Goal: Task Accomplishment & Management: Manage account settings

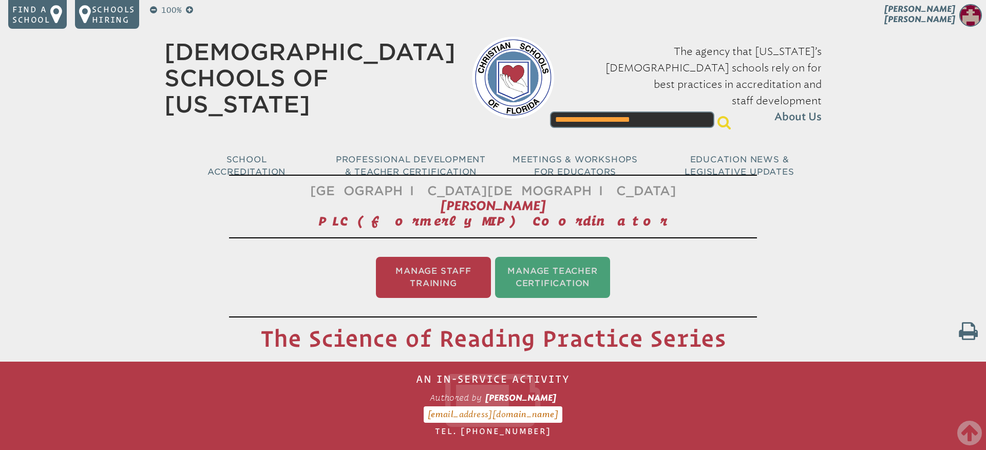
scroll to position [1422, 0]
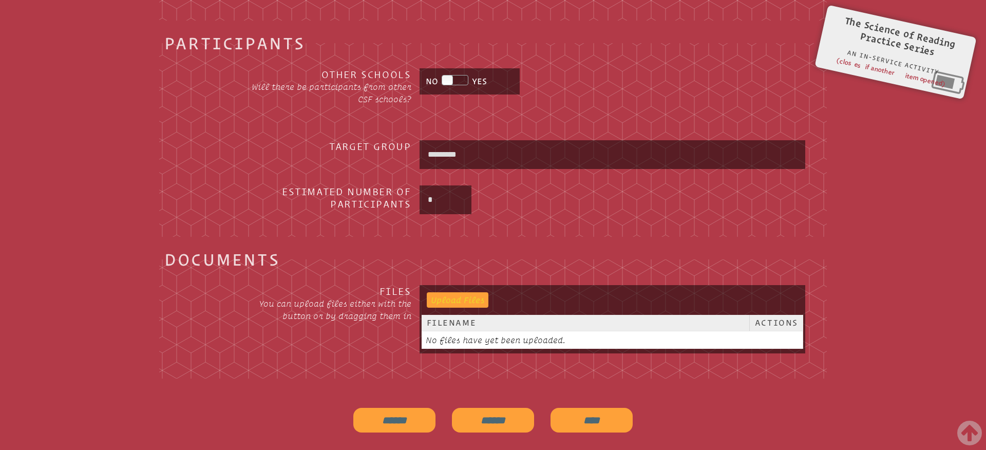
click at [472, 297] on input "file" at bounding box center [452, 299] width 51 height 14
type input "**********"
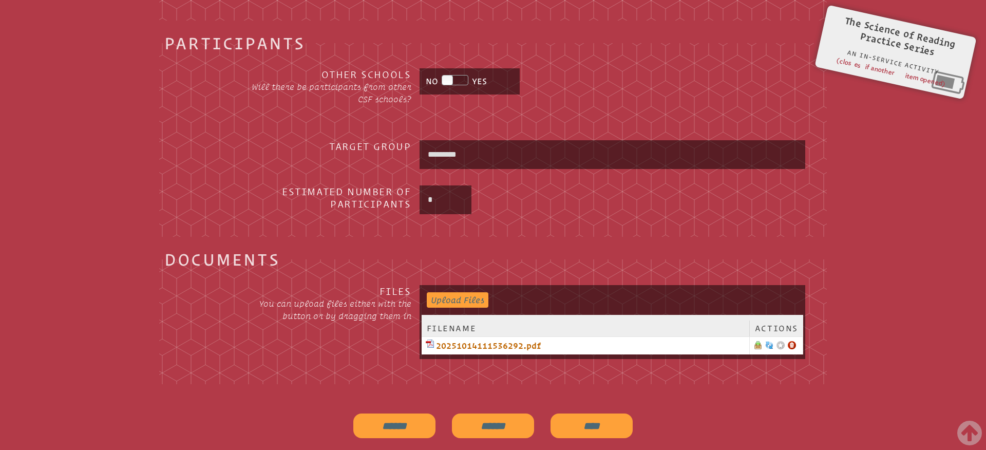
click at [586, 426] on input "****" at bounding box center [592, 426] width 82 height 25
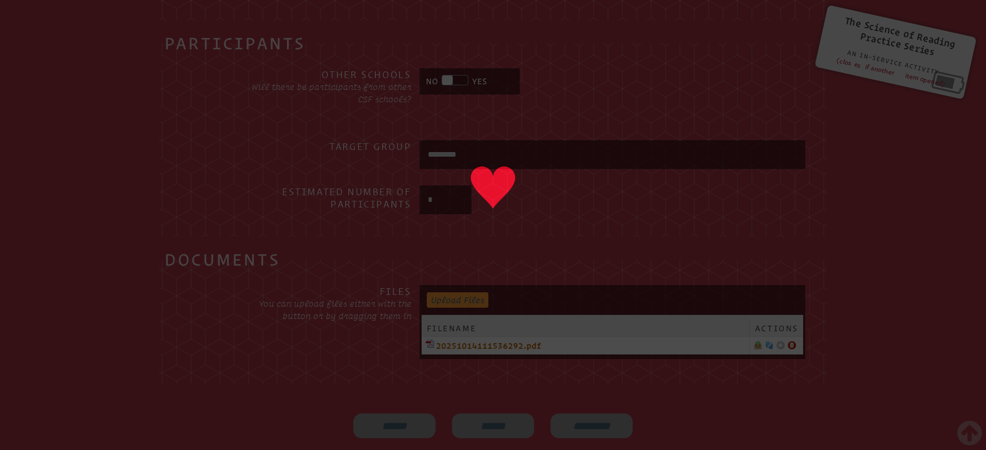
type input "****"
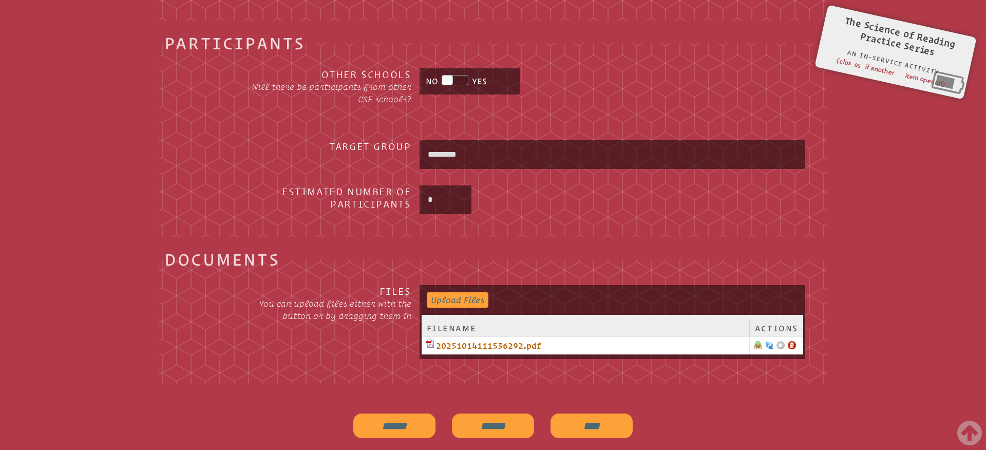
click at [508, 423] on input "******" at bounding box center [493, 426] width 82 height 25
type input "**********"
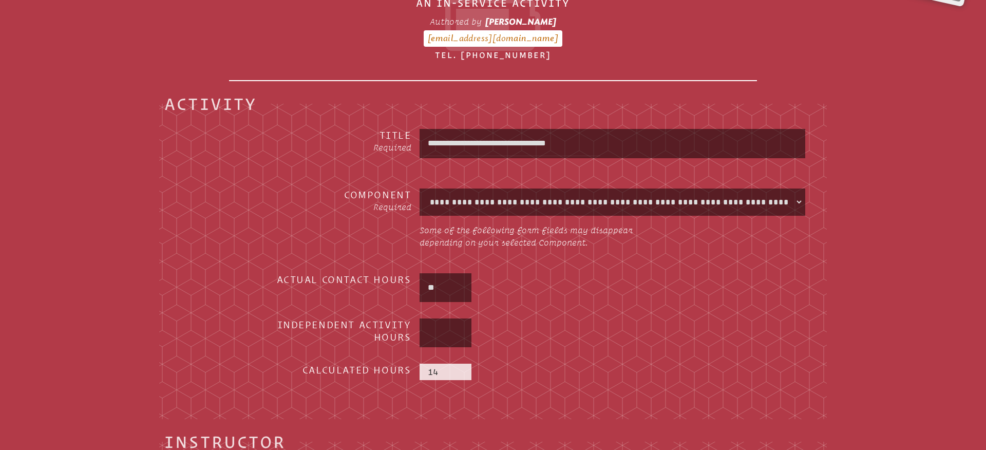
scroll to position [0, 0]
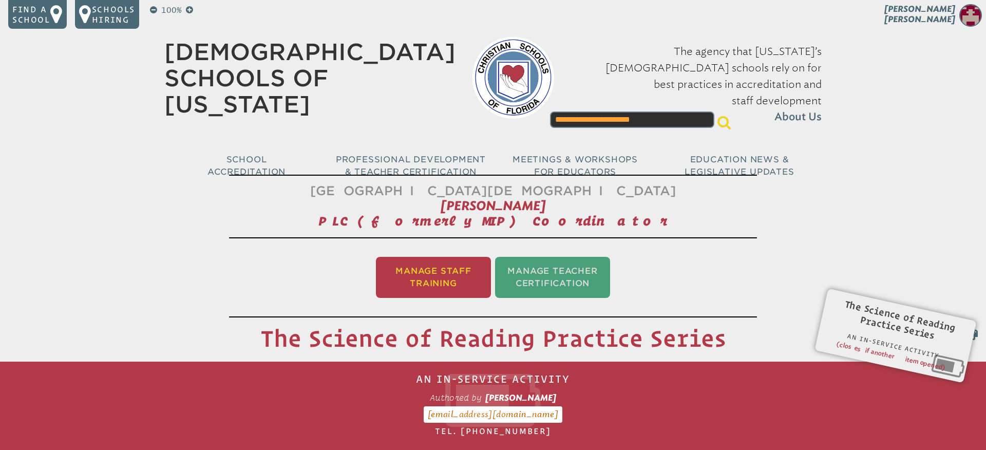
click at [412, 280] on li "Manage Staff Training" at bounding box center [433, 277] width 115 height 41
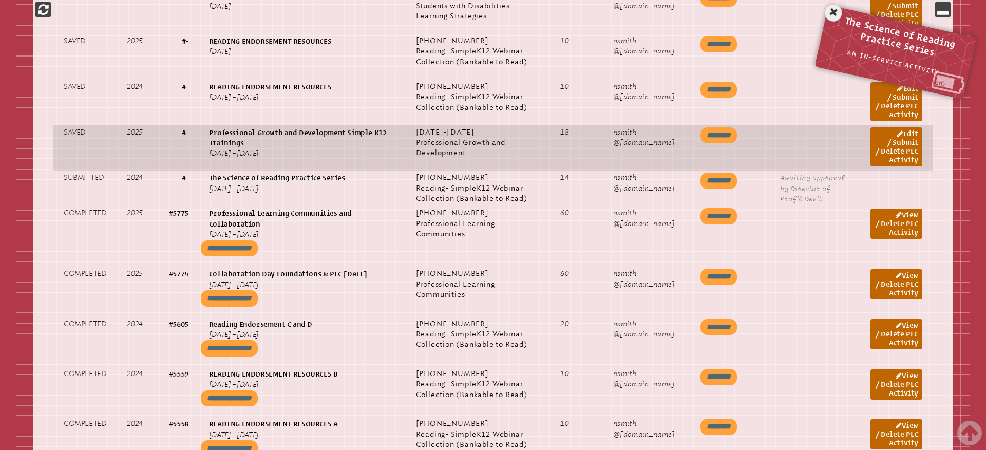
scroll to position [851, 0]
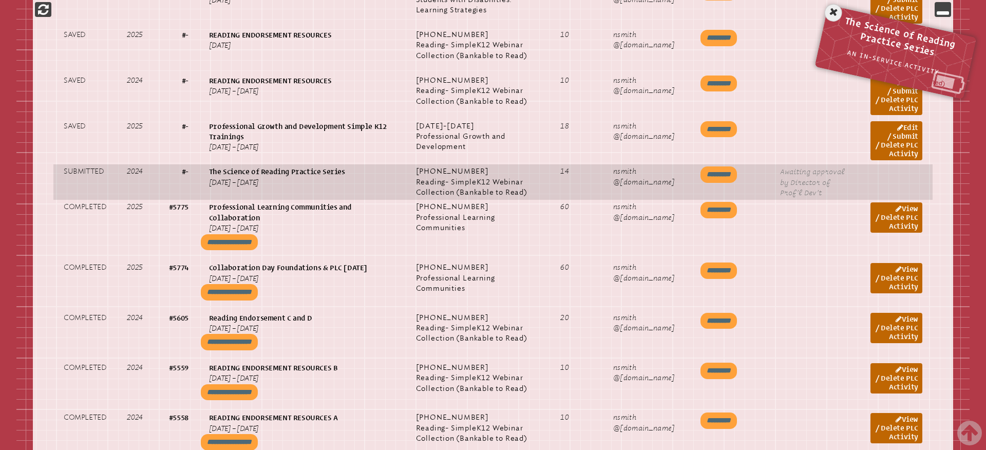
click at [731, 183] on input "*********" at bounding box center [719, 174] width 36 height 16
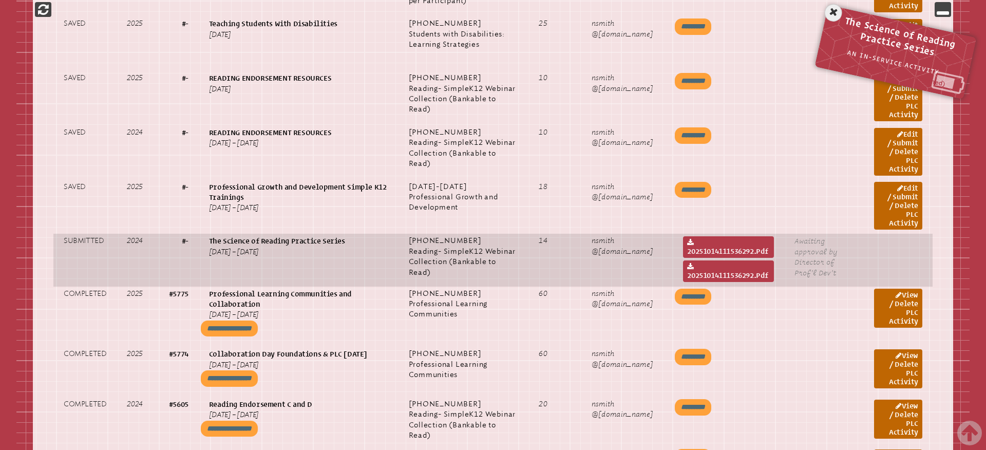
click at [57, 270] on td "2 Submitted" at bounding box center [84, 260] width 63 height 52
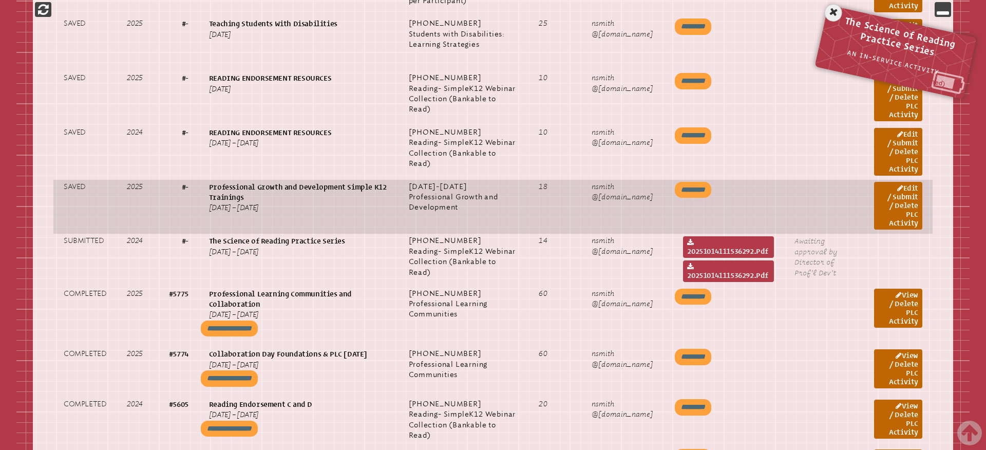
click at [59, 212] on td "1 Saved" at bounding box center [84, 207] width 63 height 54
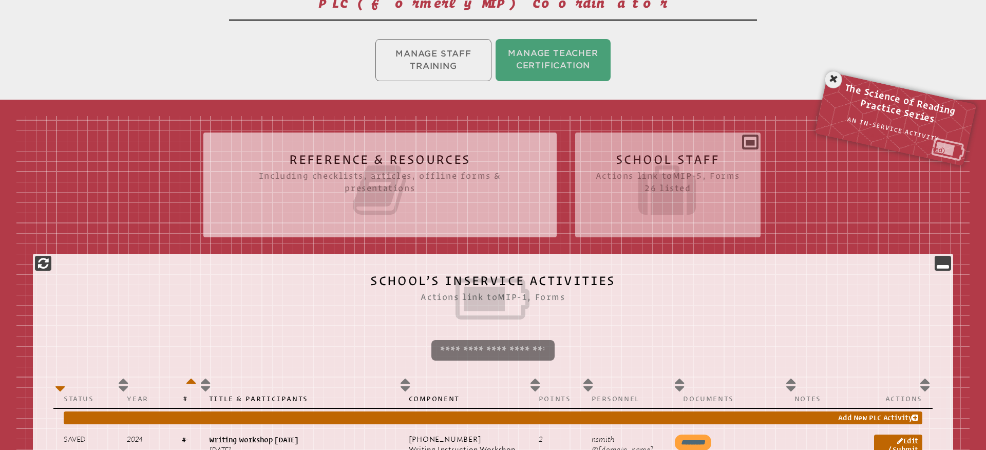
scroll to position [202, 0]
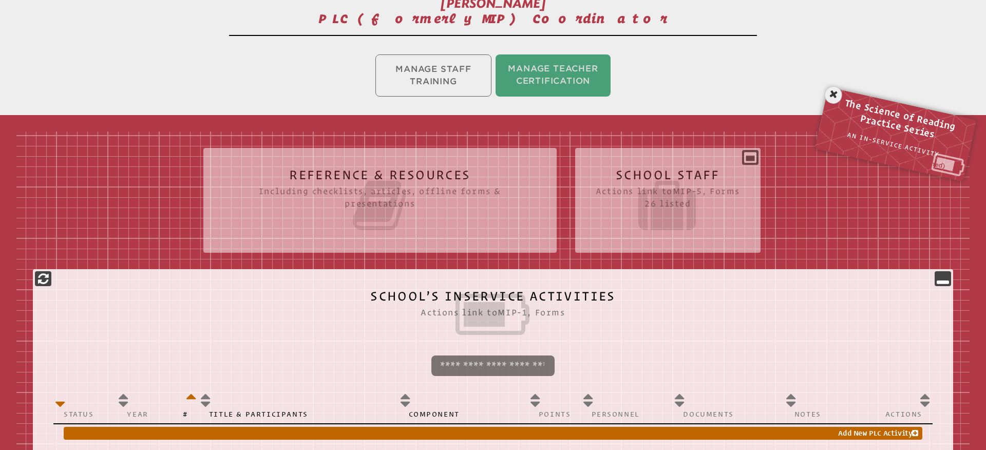
click at [433, 80] on ul "Manage Staff Training Manage Teacher Certification" at bounding box center [493, 75] width 986 height 46
click at [547, 66] on li "Manage Teacher Certification" at bounding box center [553, 75] width 115 height 42
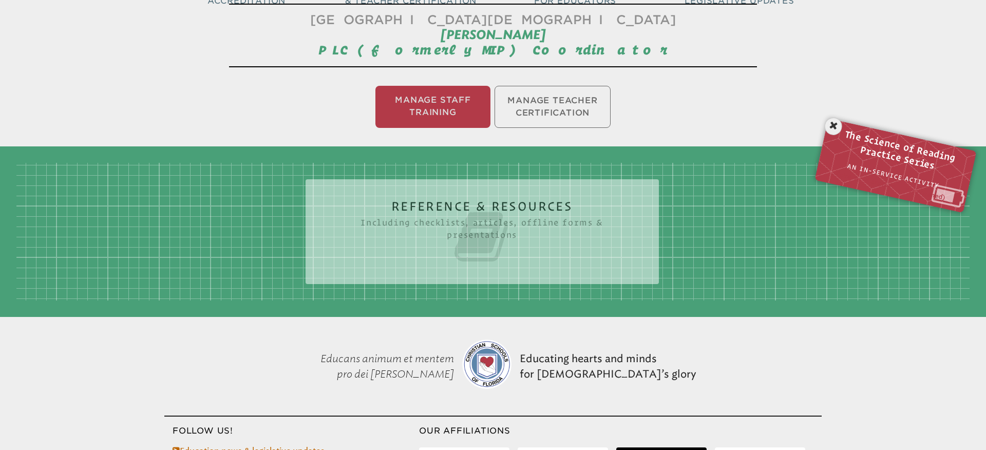
scroll to position [171, 0]
click at [401, 113] on li "Manage Staff Training" at bounding box center [432, 107] width 115 height 42
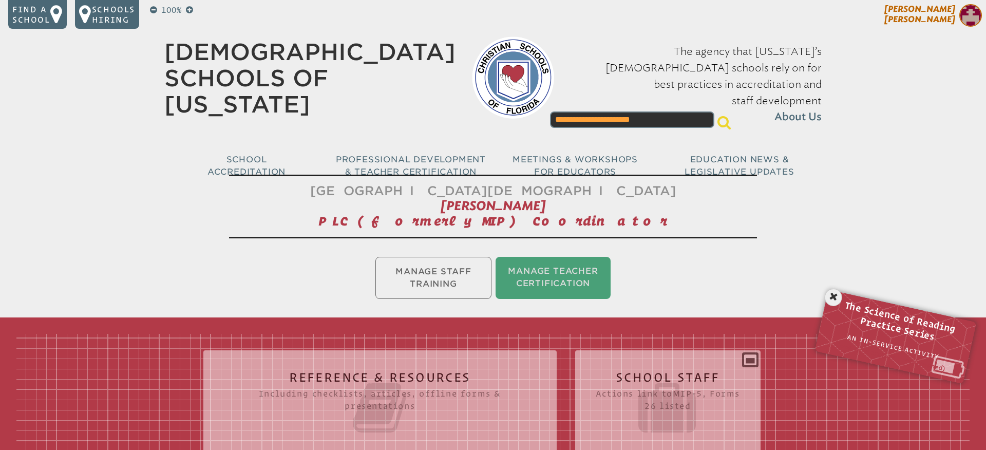
click at [962, 13] on img at bounding box center [971, 15] width 23 height 23
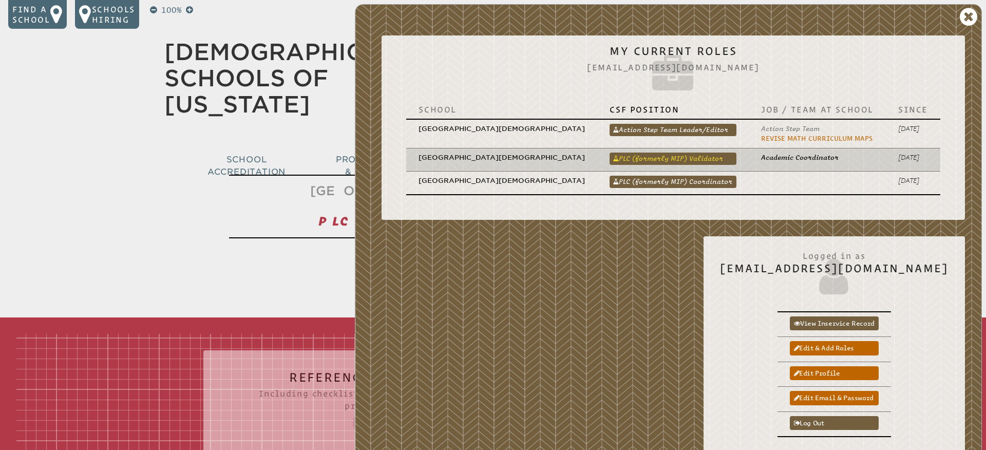
click at [693, 153] on link "PLC (formerly MIP) Validator" at bounding box center [673, 159] width 127 height 12
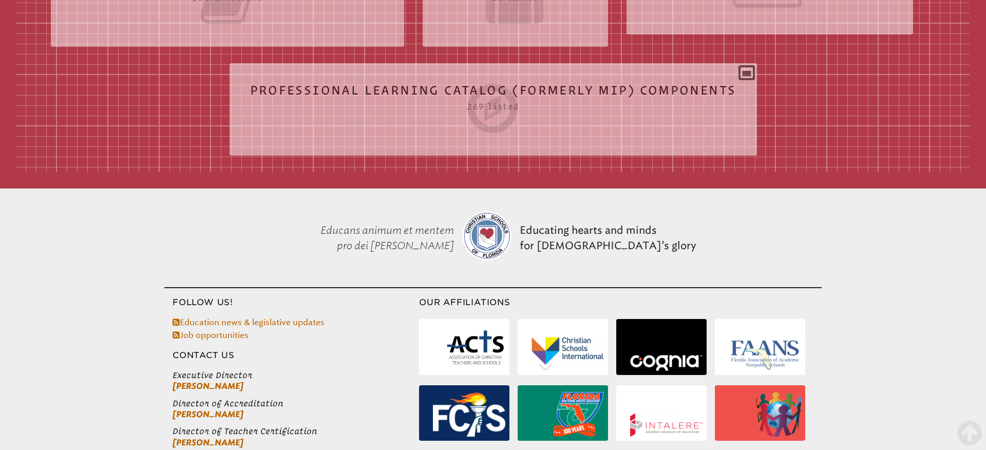
scroll to position [205, 0]
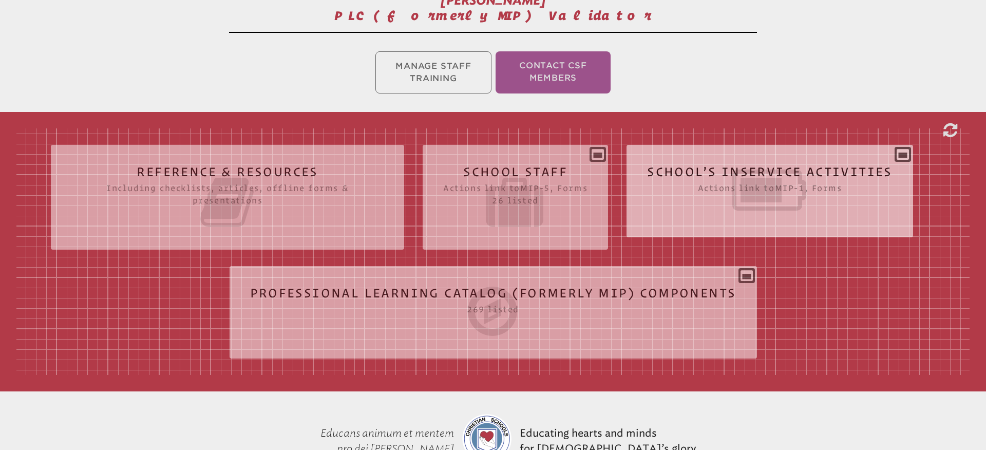
click at [684, 179] on icon at bounding box center [770, 190] width 246 height 58
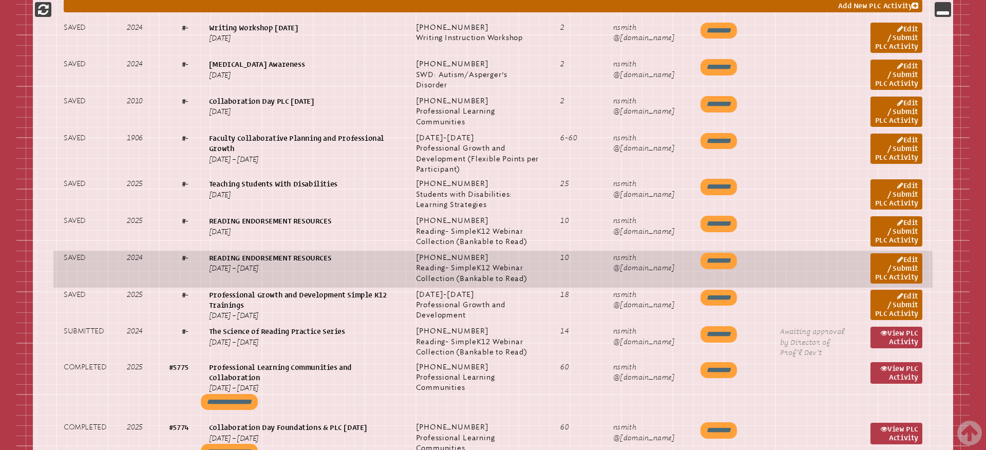
scroll to position [630, 0]
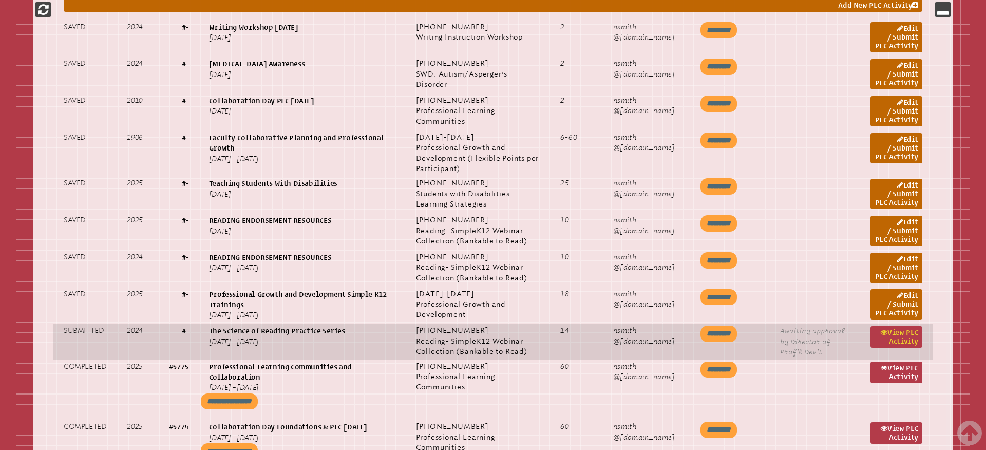
click at [903, 348] on link "View PLC Activity" at bounding box center [897, 337] width 52 height 22
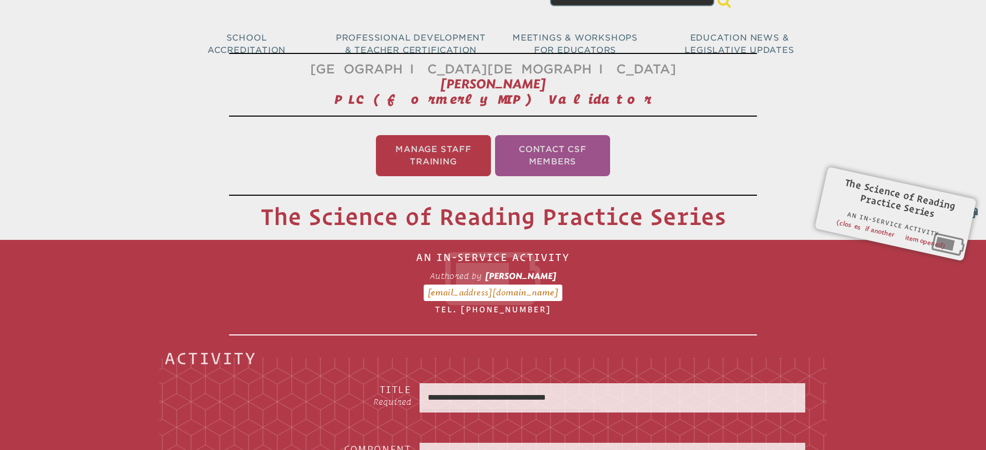
scroll to position [13, 0]
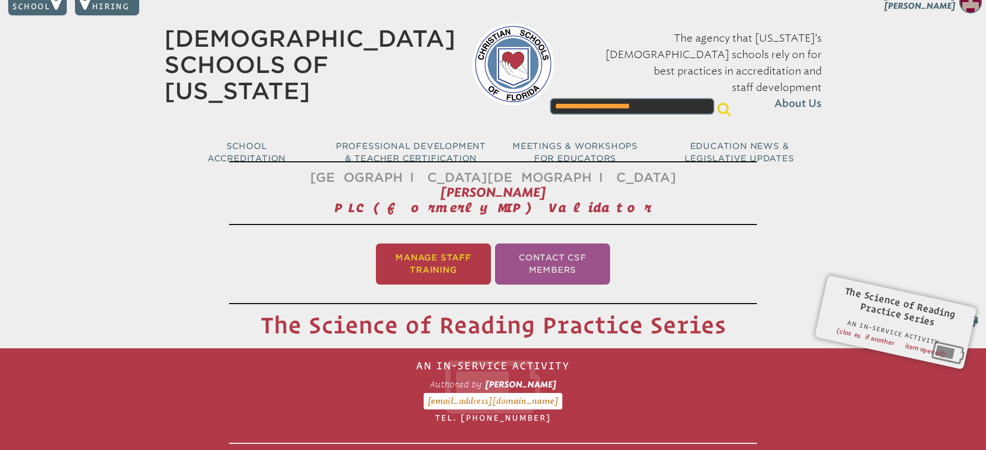
click at [460, 269] on li "Manage Staff Training" at bounding box center [433, 263] width 115 height 41
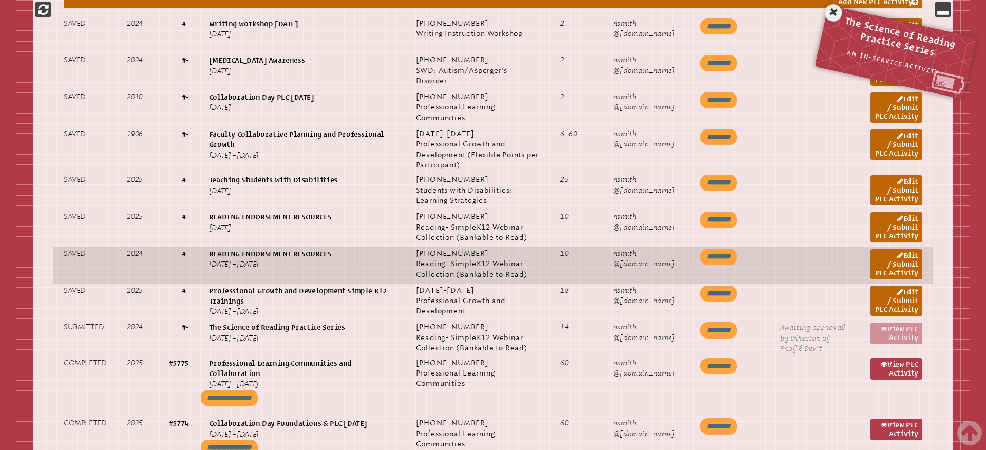
scroll to position [635, 0]
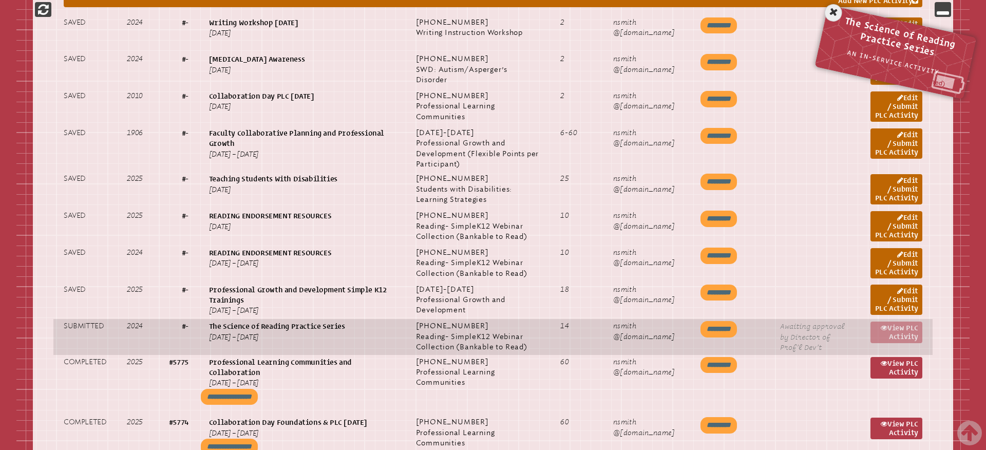
click at [215, 343] on p "The Science of Reading Practice Series [DATE] – [DATE]" at bounding box center [302, 332] width 186 height 22
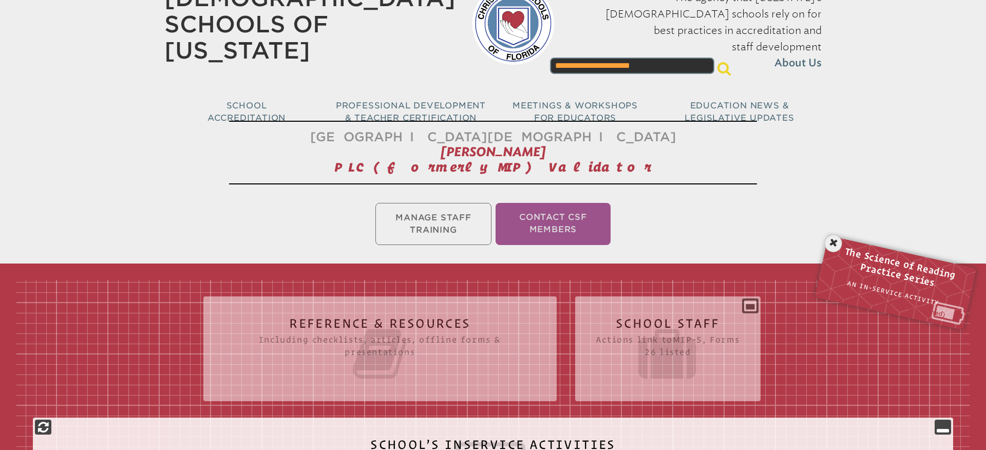
scroll to position [0, 0]
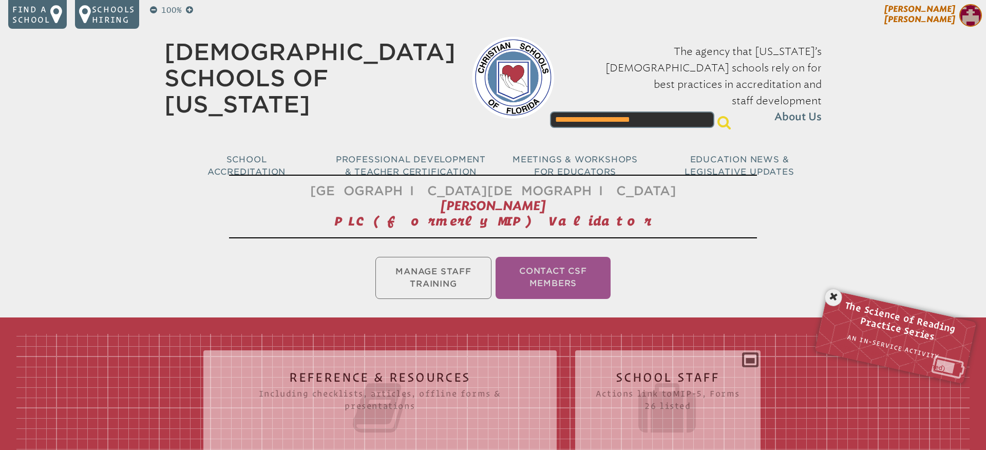
click at [943, 18] on span "[PERSON_NAME]" at bounding box center [920, 14] width 71 height 20
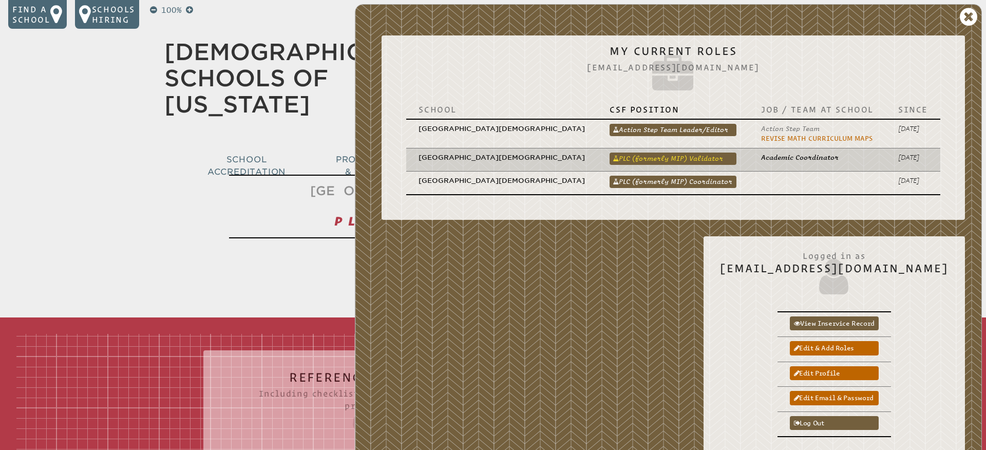
click at [695, 153] on link "PLC (formerly MIP) Validator" at bounding box center [673, 159] width 127 height 12
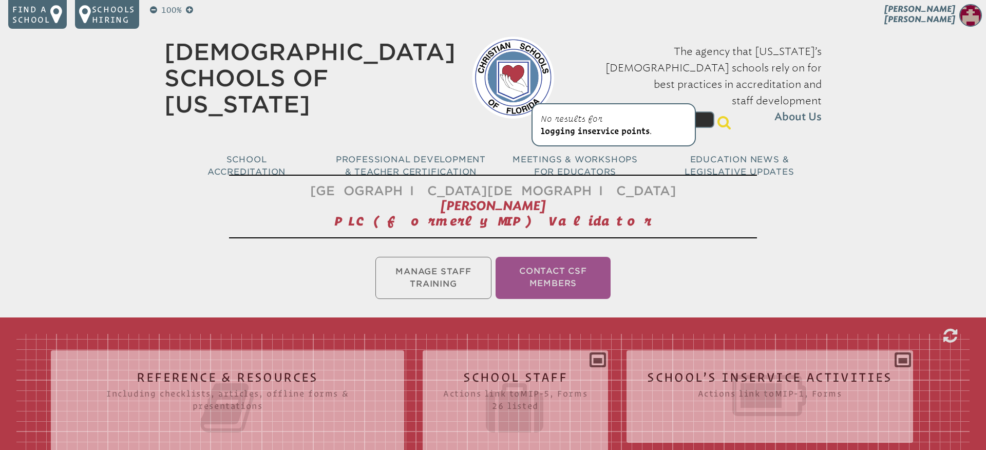
drag, startPoint x: 645, startPoint y: 98, endPoint x: 532, endPoint y: 98, distance: 113.0
click at [532, 98] on div "**********" at bounding box center [513, 79] width 115 height 108
click at [871, 198] on div "[GEOGRAPHIC_DATA][DEMOGRAPHIC_DATA] [PERSON_NAME] PLC (formerly MIP) Validator …" at bounding box center [493, 384] width 986 height 426
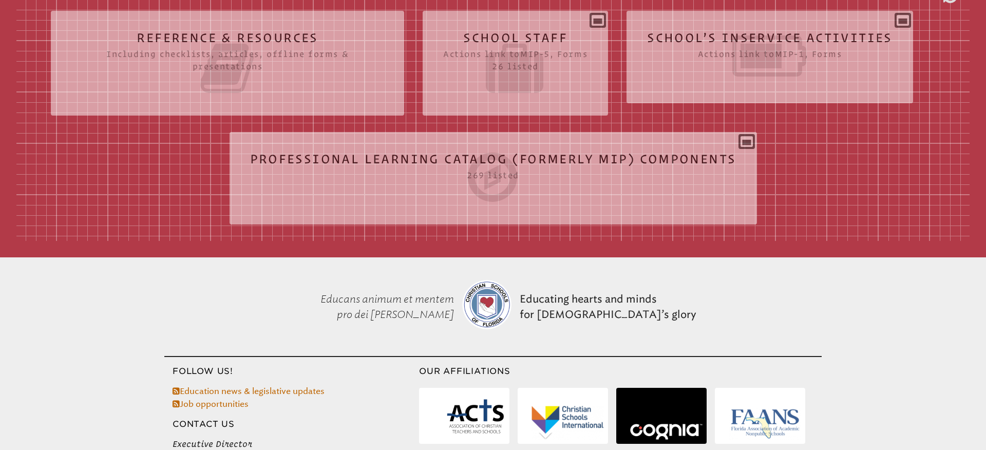
scroll to position [70, 0]
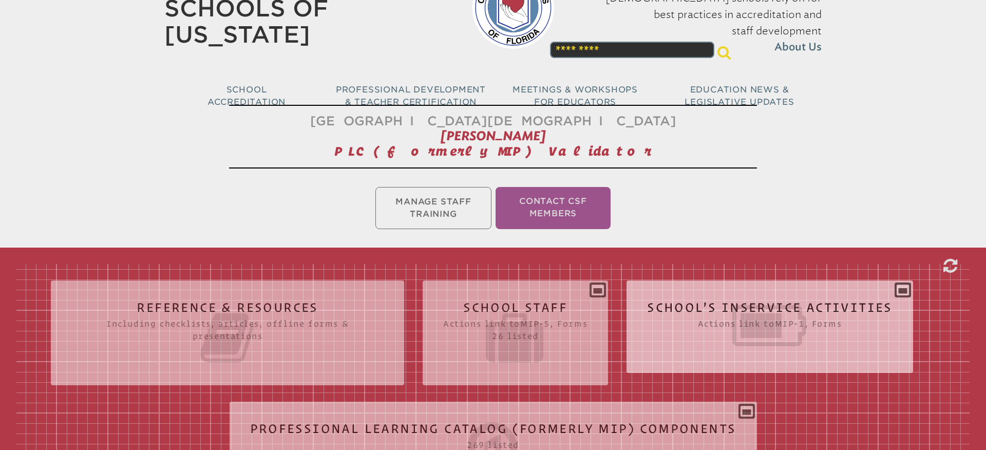
click at [719, 308] on icon at bounding box center [770, 326] width 246 height 58
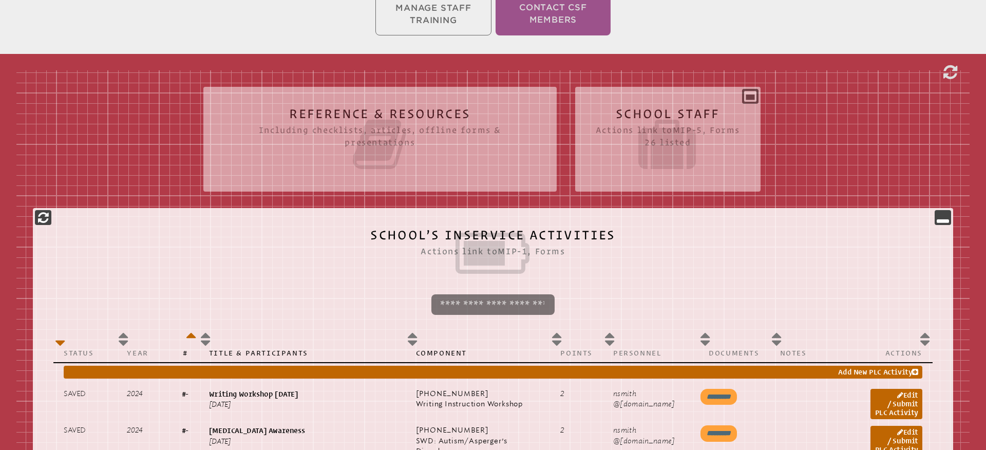
scroll to position [266, 0]
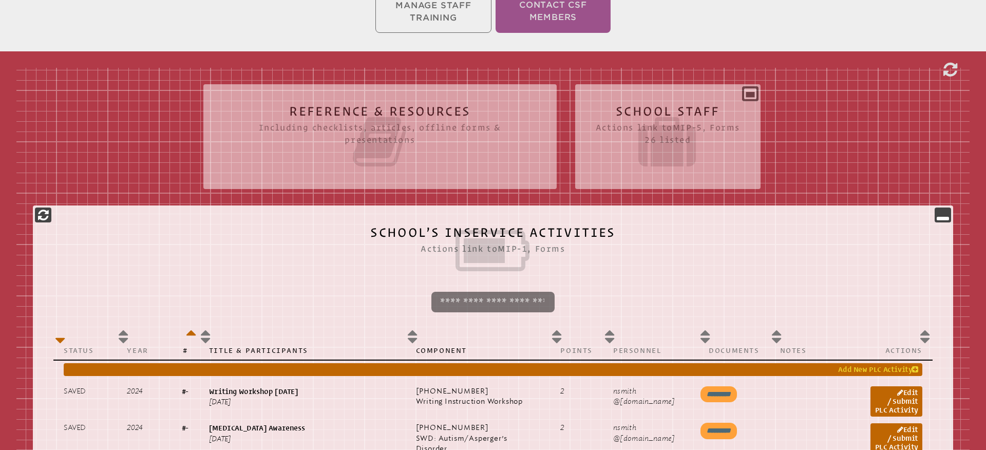
click at [844, 368] on link "Add New PLC Activity" at bounding box center [493, 369] width 859 height 13
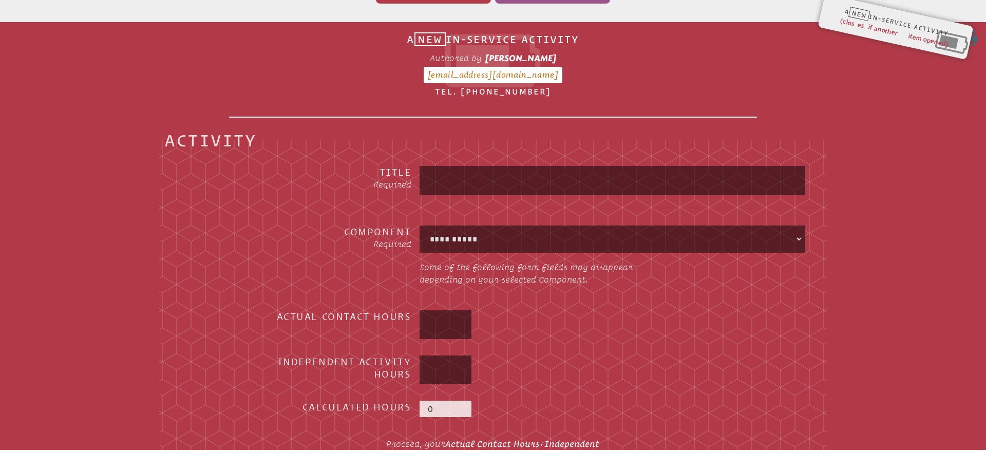
scroll to position [55, 0]
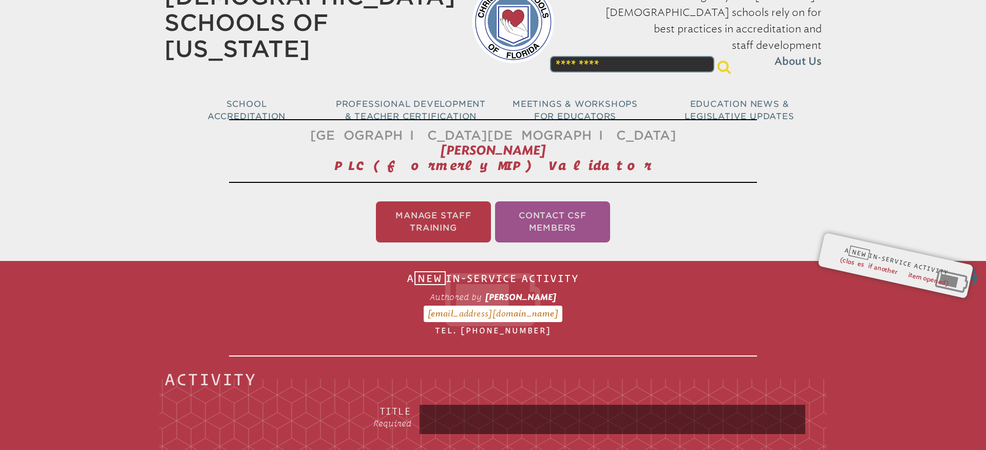
scroll to position [266, 0]
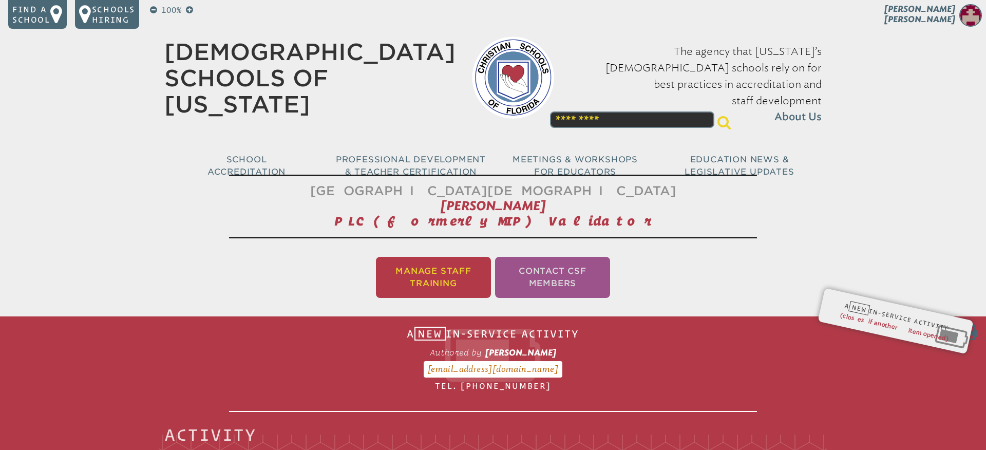
click at [394, 279] on li "Manage Staff Training" at bounding box center [433, 277] width 115 height 41
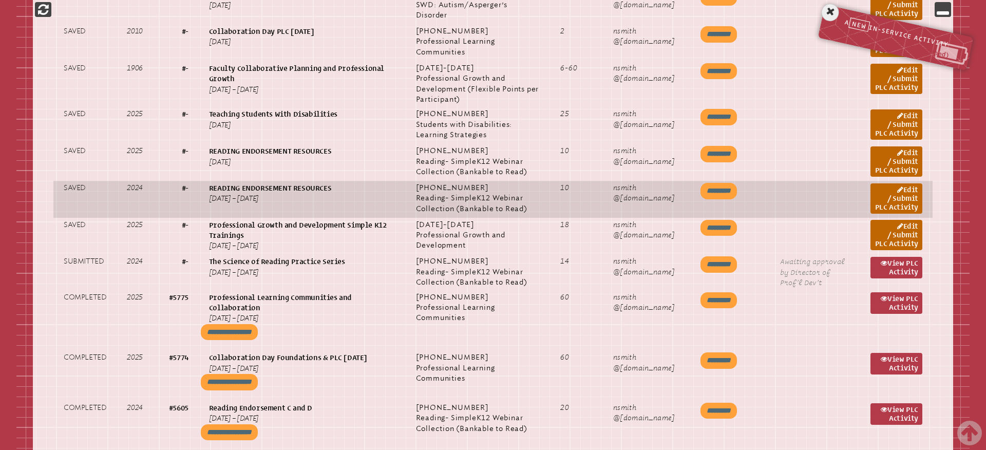
scroll to position [701, 0]
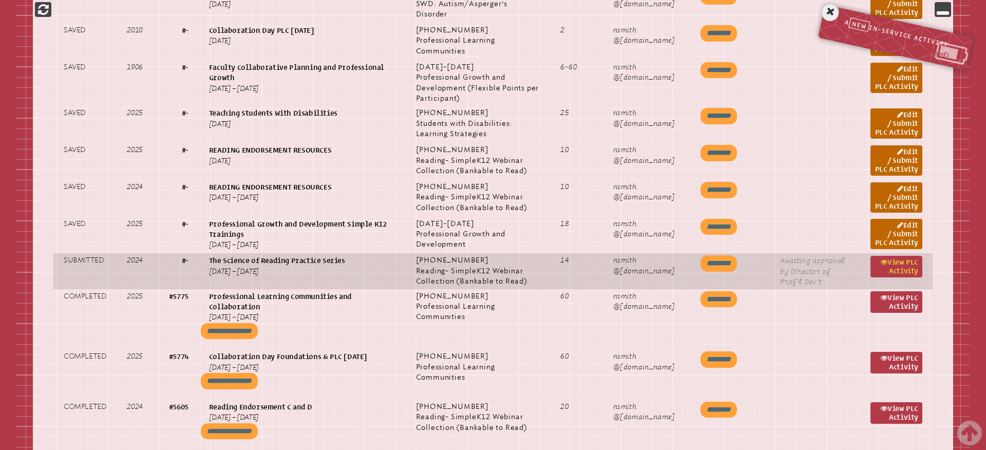
click at [909, 277] on link "View PLC Activity" at bounding box center [897, 267] width 52 height 22
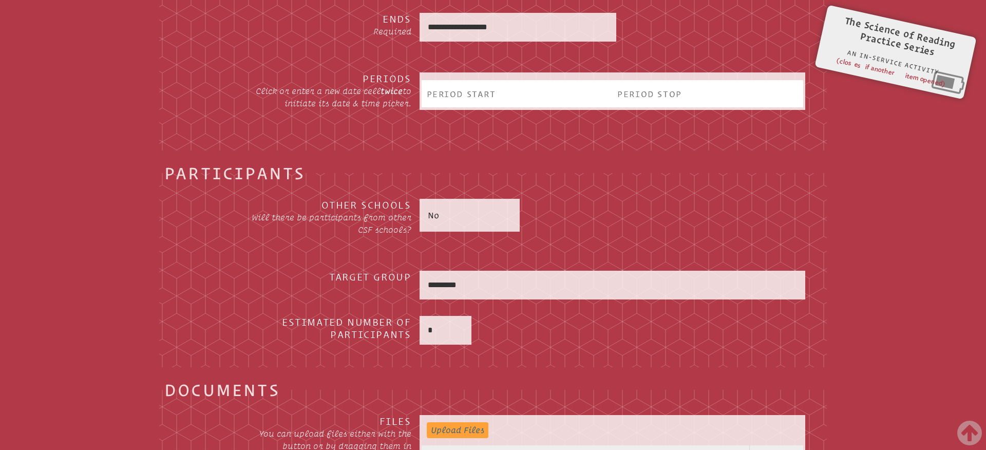
scroll to position [1243, 0]
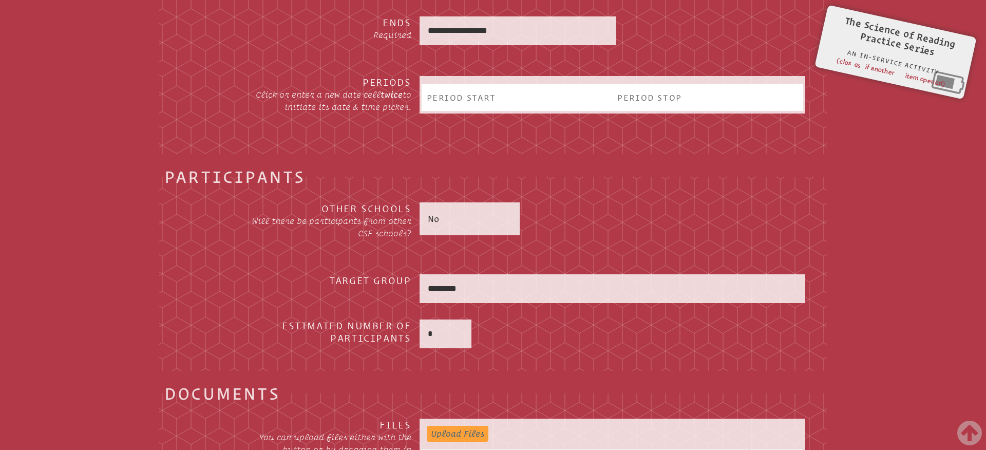
click at [353, 211] on h3 "Other Schools" at bounding box center [329, 208] width 164 height 12
click at [260, 178] on legend "Participants" at bounding box center [234, 177] width 141 height 12
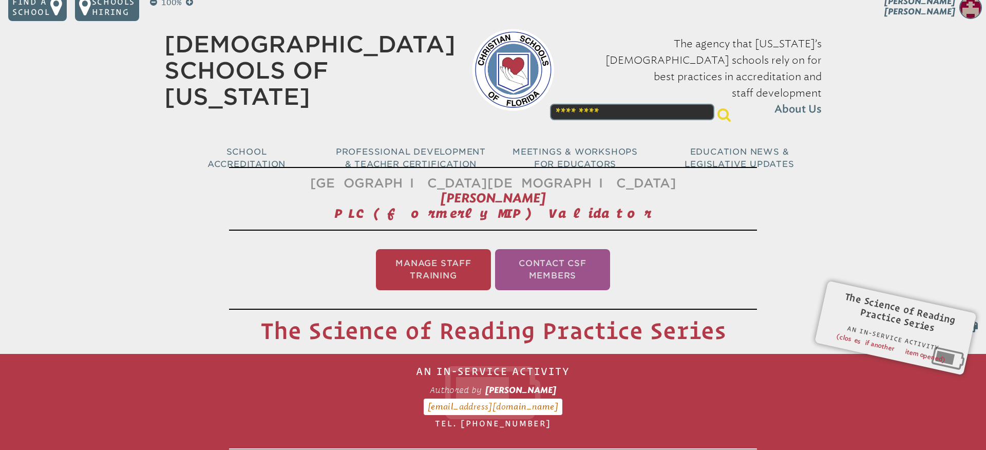
scroll to position [0, 0]
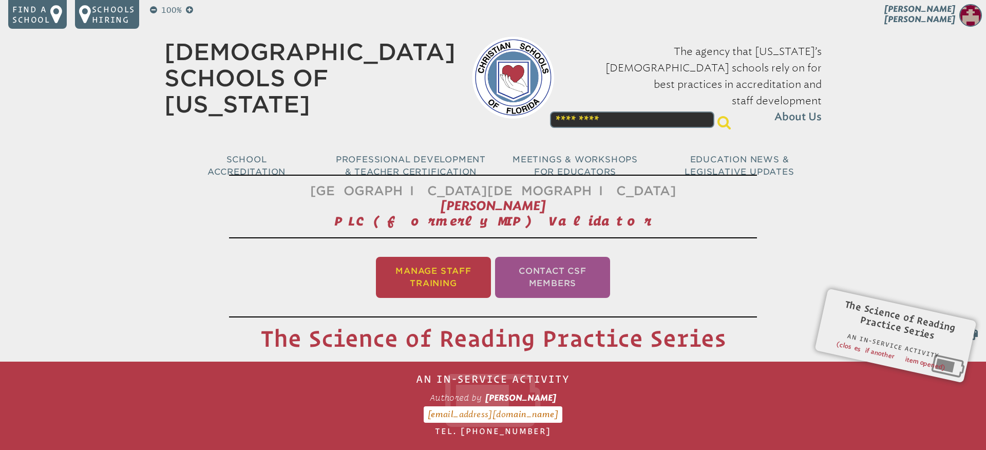
click at [449, 274] on li "Manage Staff Training" at bounding box center [433, 277] width 115 height 41
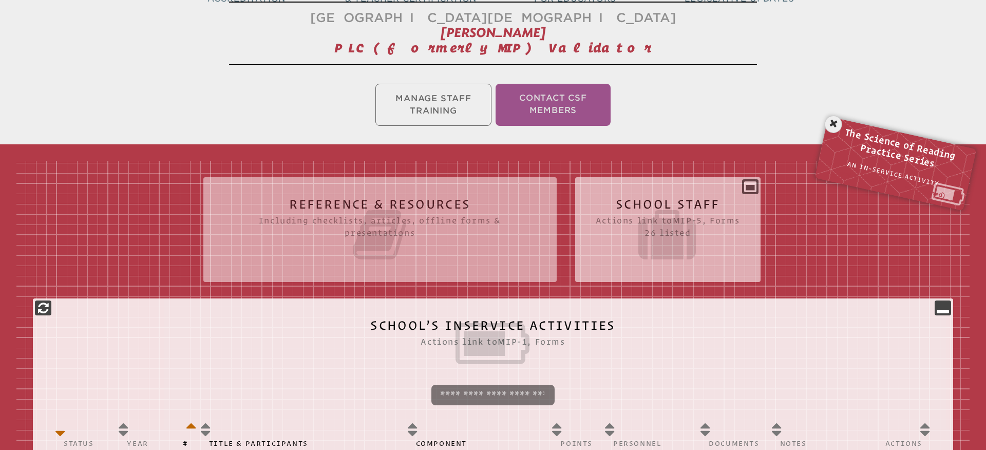
scroll to position [177, 0]
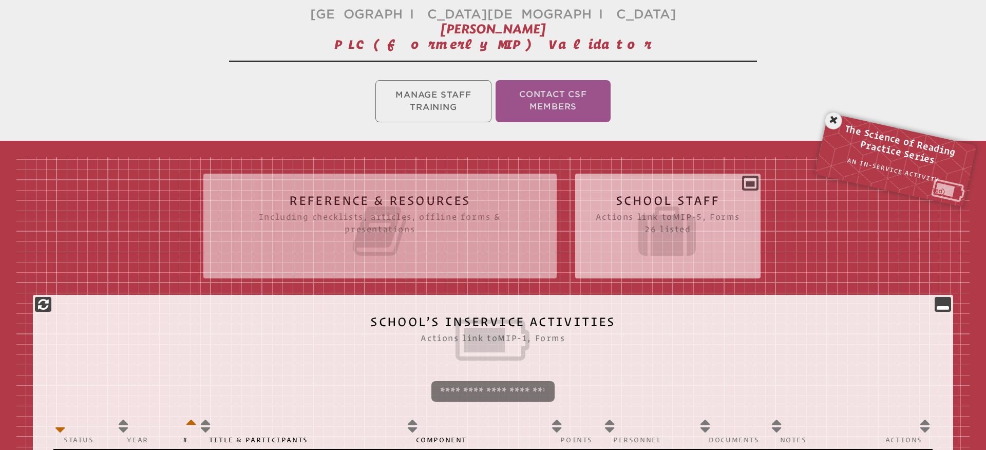
click at [612, 227] on icon at bounding box center [668, 231] width 144 height 58
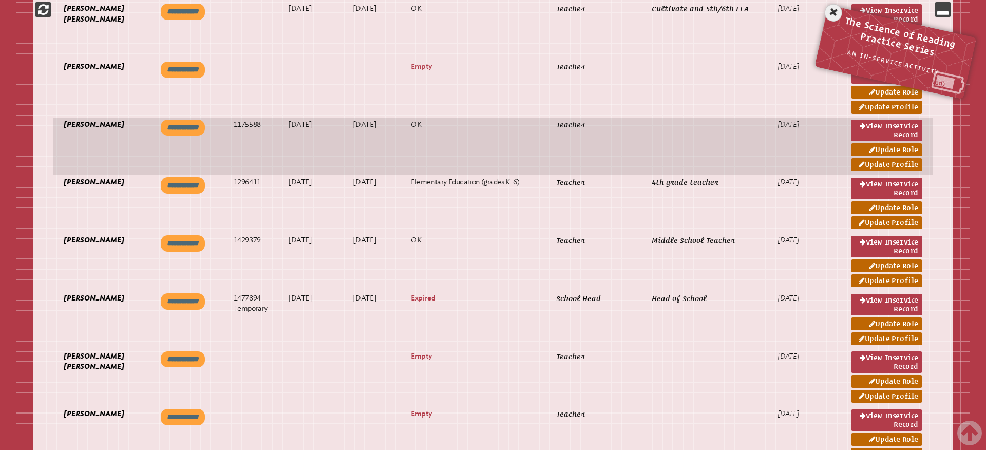
scroll to position [945, 0]
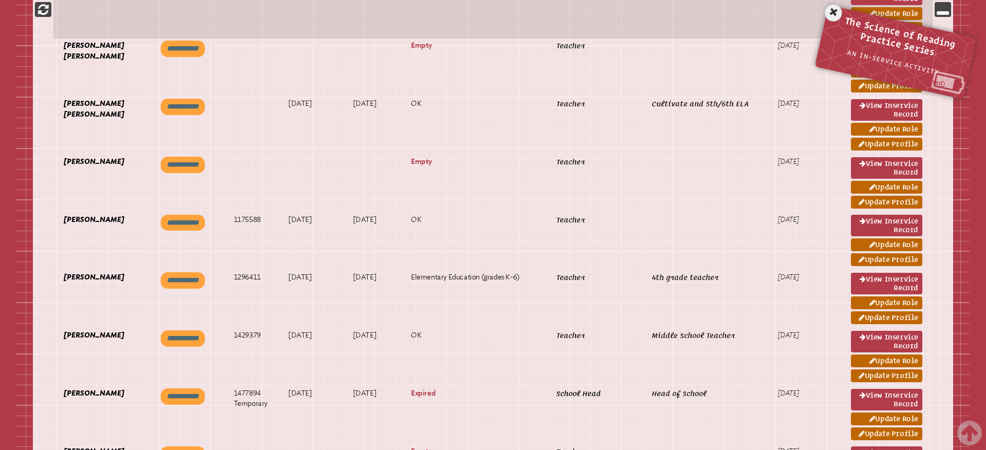
click at [833, 13] on icon at bounding box center [833, 13] width 21 height 21
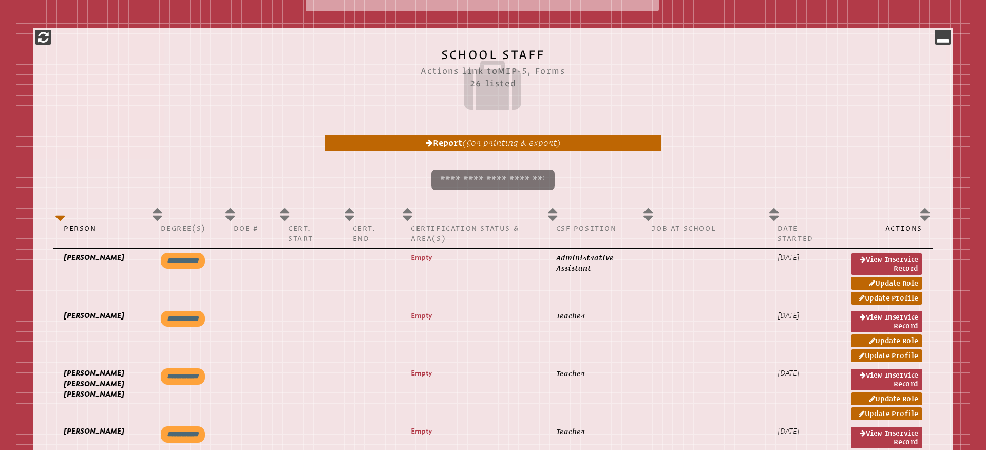
scroll to position [419, 0]
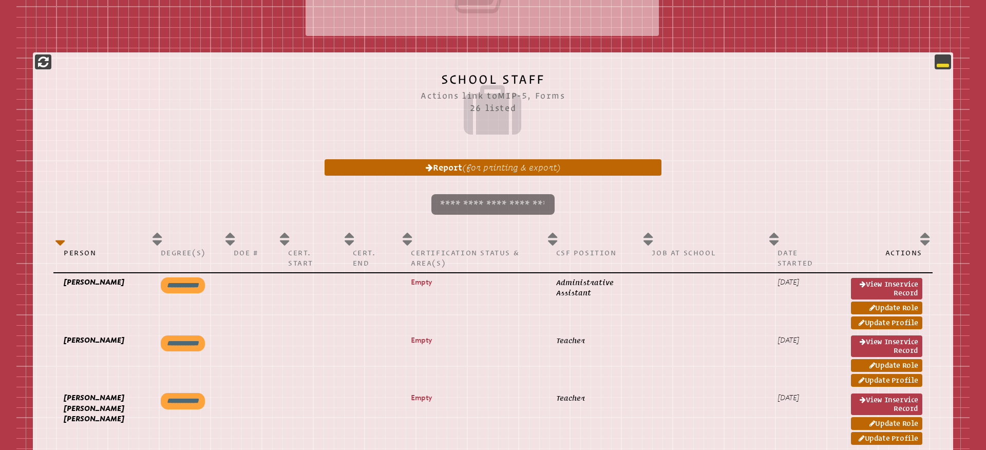
click at [946, 59] on icon at bounding box center [943, 61] width 12 height 12
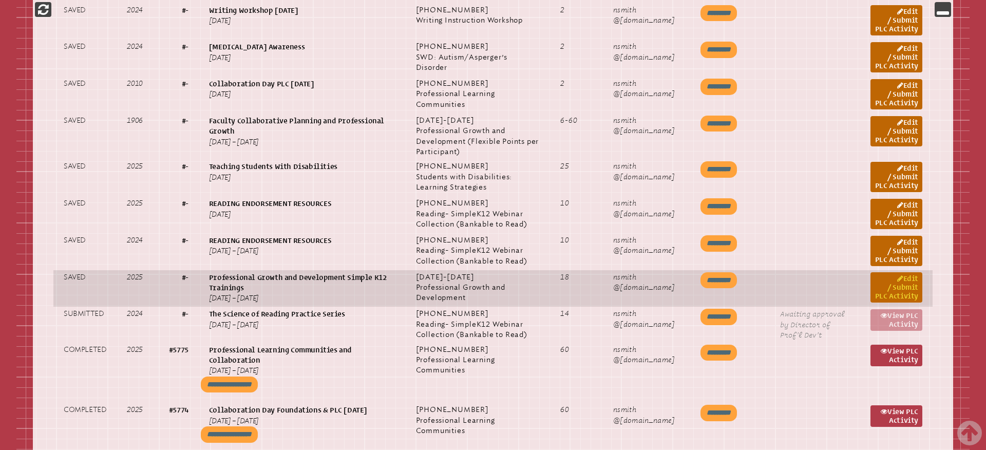
scroll to position [649, 0]
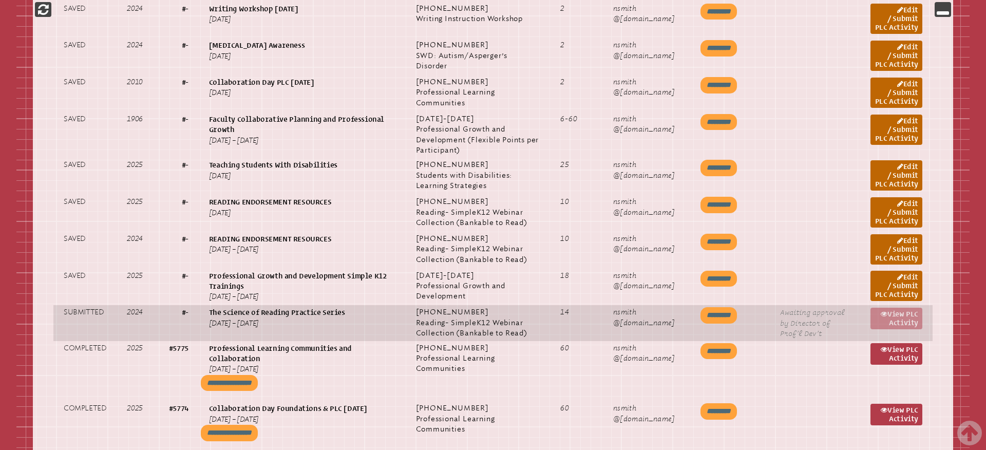
click at [810, 339] on p "Awaiting approval by Director of Prof’l Dev’t" at bounding box center [815, 322] width 70 height 31
click at [292, 329] on p "The Science of Reading Practice Series [DATE] – [DATE]" at bounding box center [302, 318] width 186 height 22
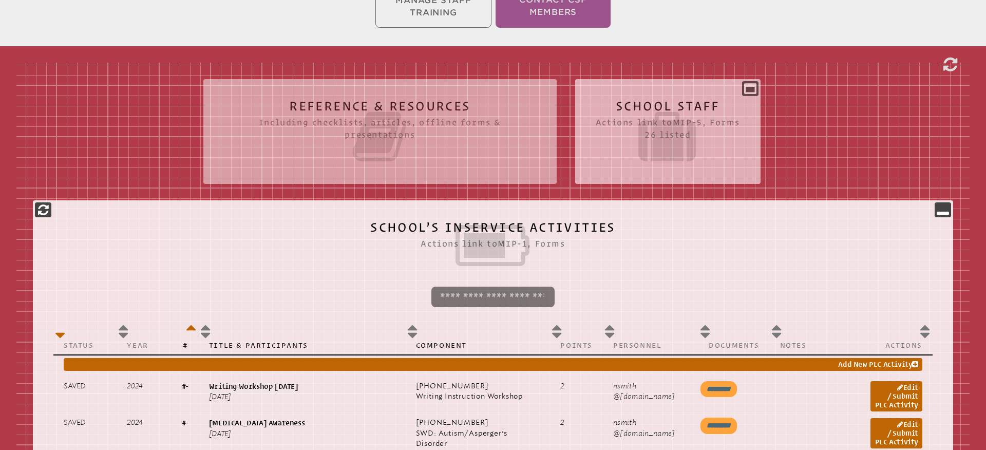
scroll to position [396, 0]
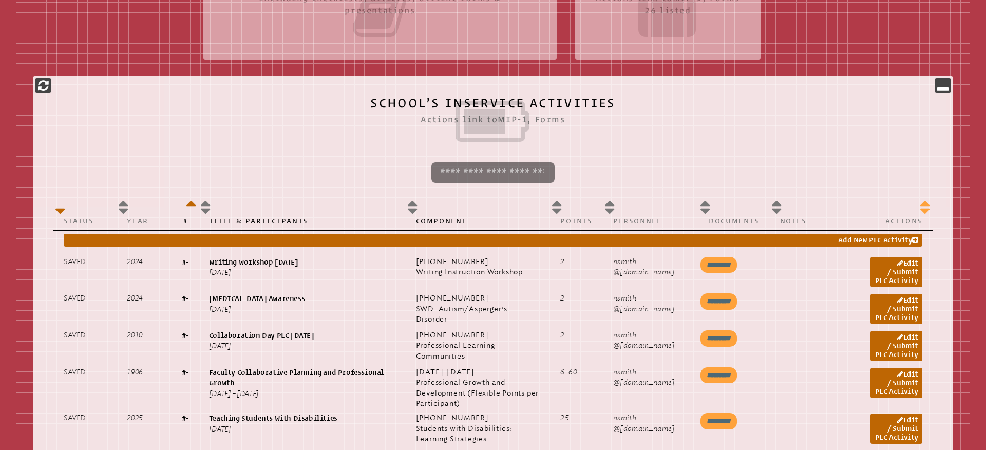
click at [923, 209] on th "Actions" at bounding box center [896, 212] width 72 height 35
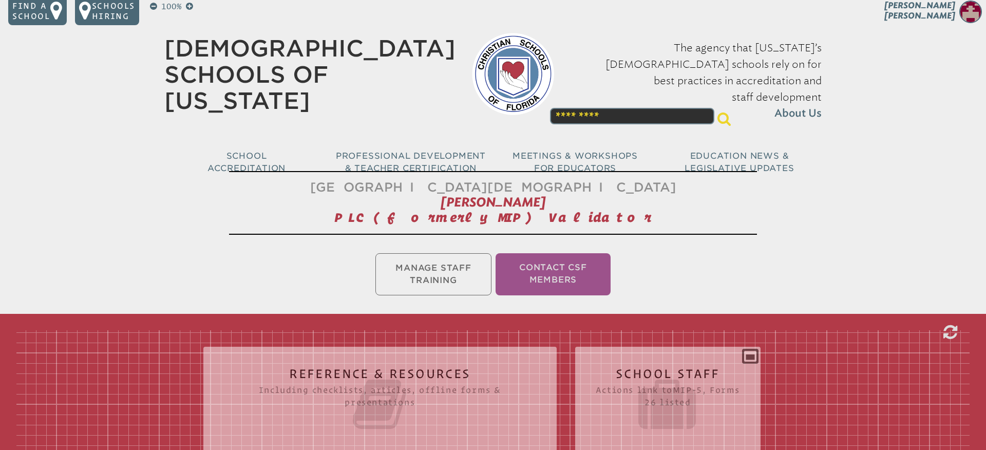
scroll to position [0, 0]
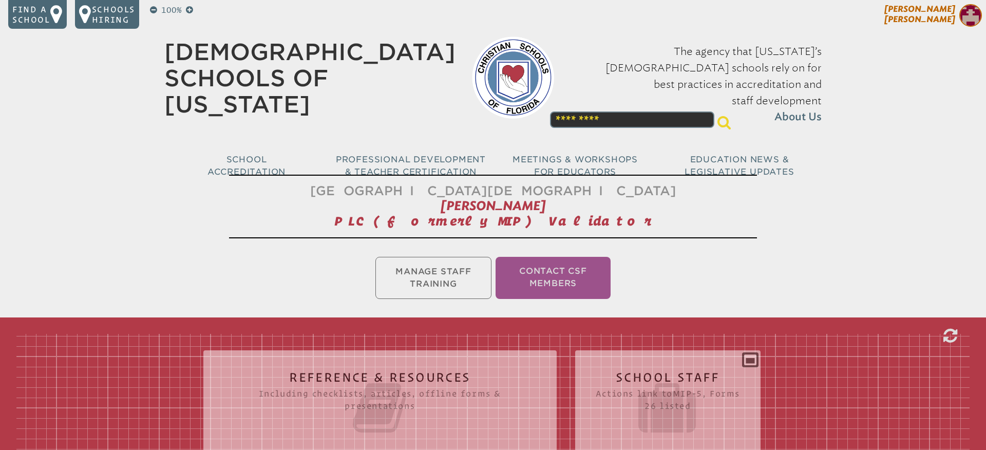
click at [927, 15] on p "[PERSON_NAME]" at bounding box center [902, 16] width 168 height 25
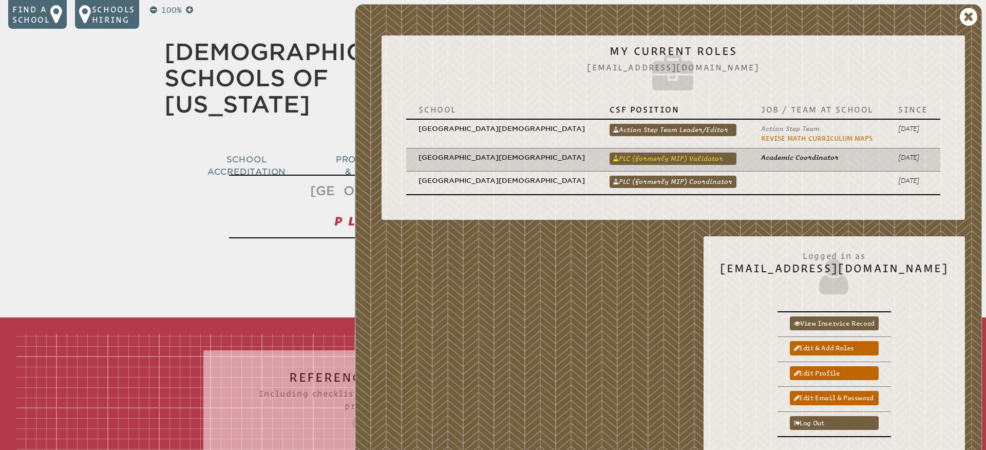
click at [682, 153] on link "PLC (formerly MIP) Validator" at bounding box center [673, 159] width 127 height 12
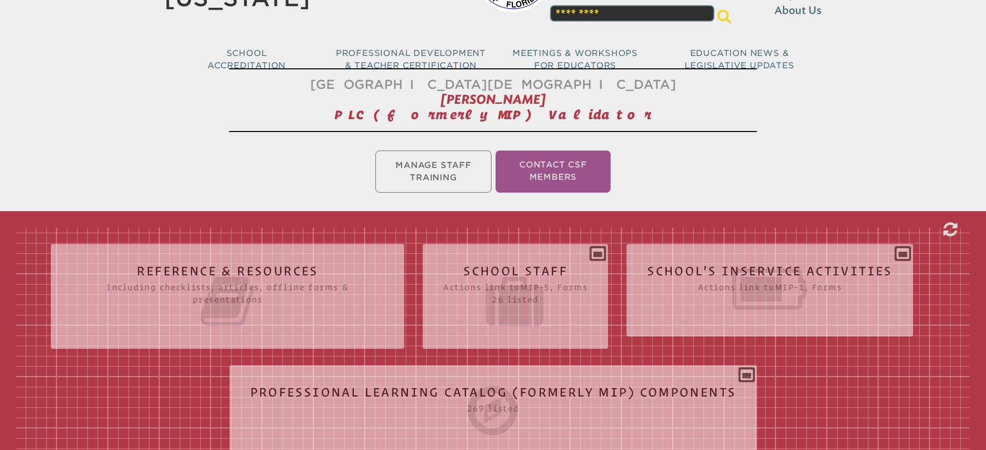
scroll to position [126, 0]
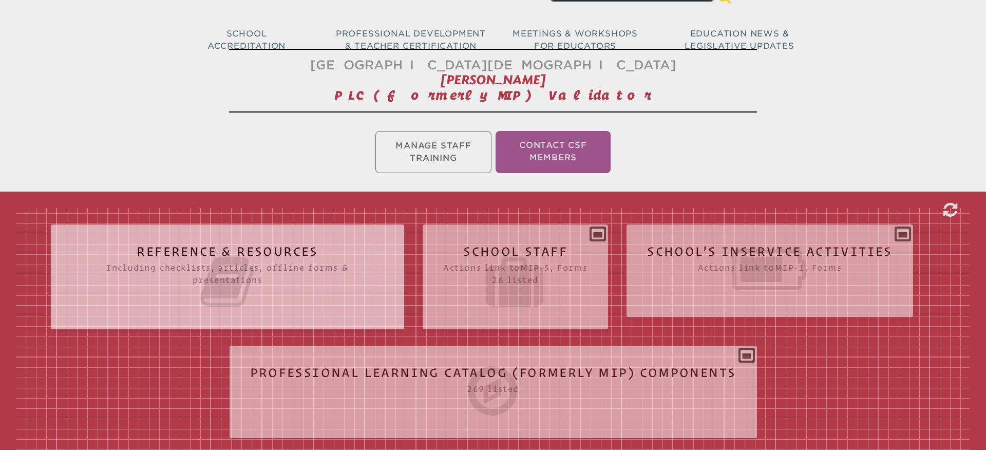
click at [342, 262] on icon at bounding box center [227, 282] width 312 height 58
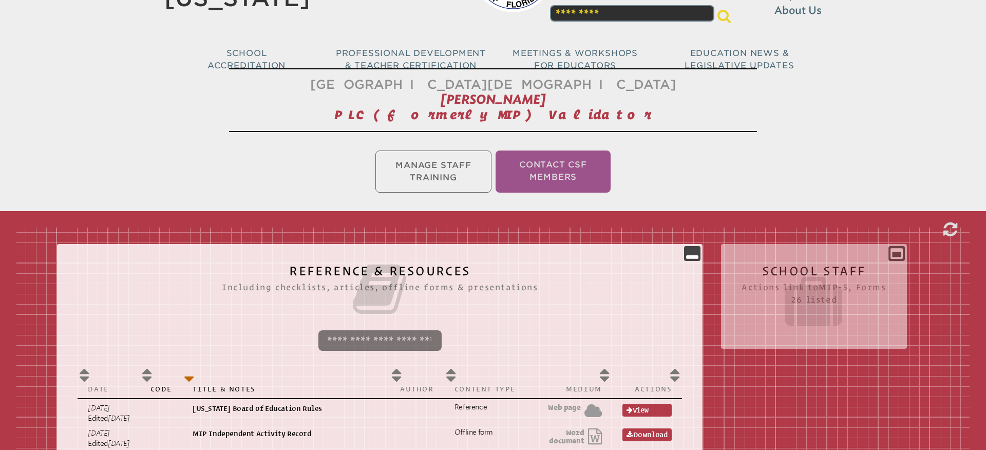
scroll to position [100, 0]
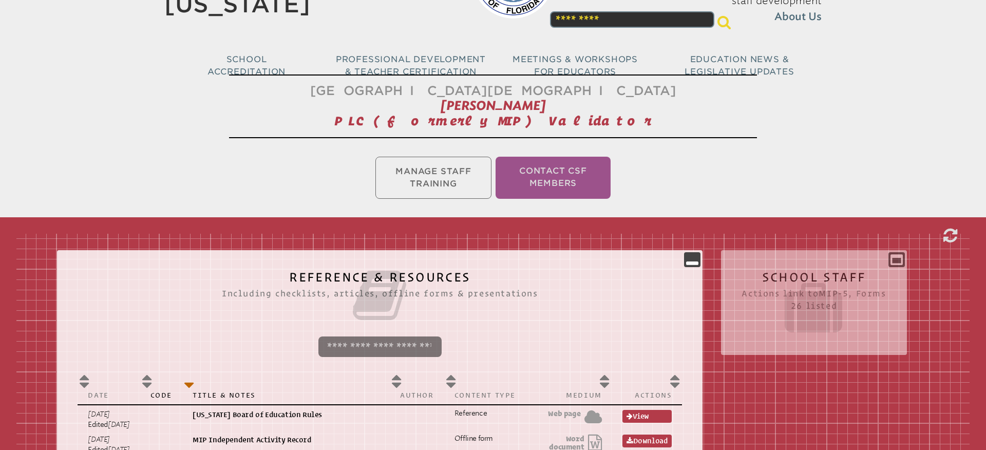
click at [464, 183] on ul "Manage Staff Training Contact CSF Members" at bounding box center [493, 178] width 986 height 46
click at [948, 234] on icon at bounding box center [951, 236] width 14 height 16
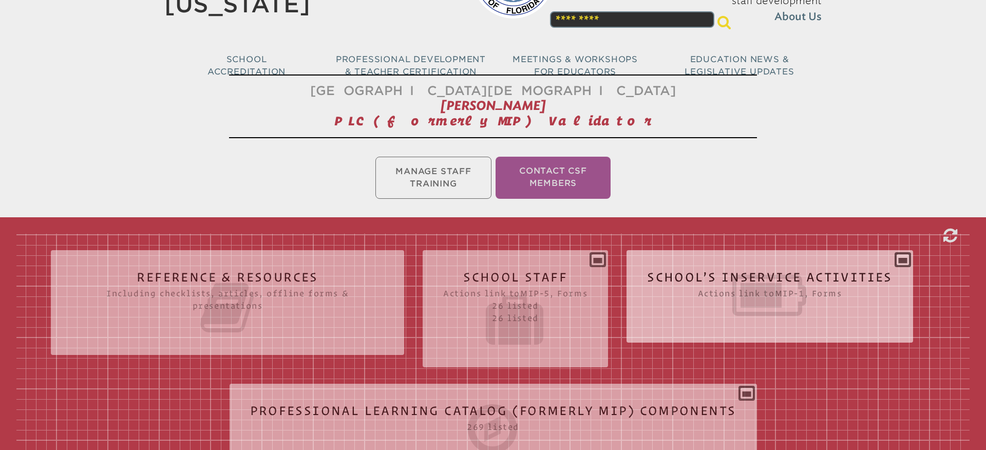
click at [789, 278] on icon at bounding box center [770, 296] width 246 height 58
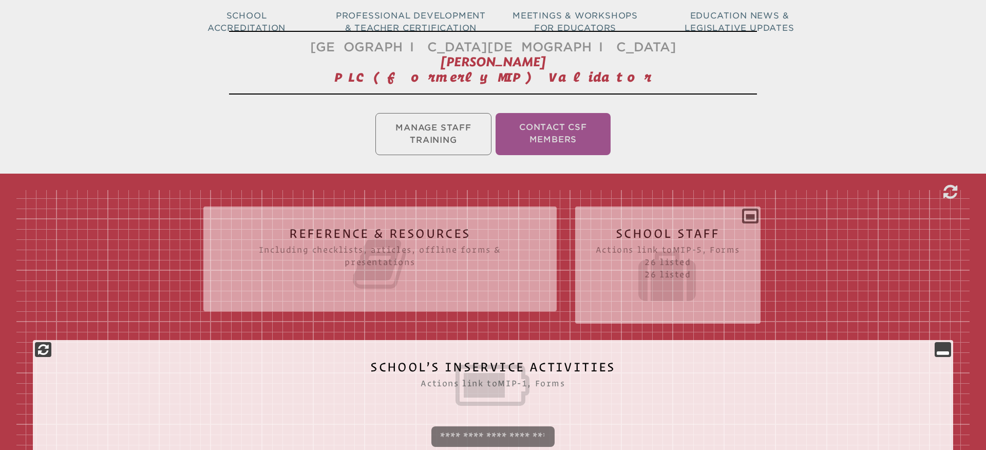
scroll to position [140, 0]
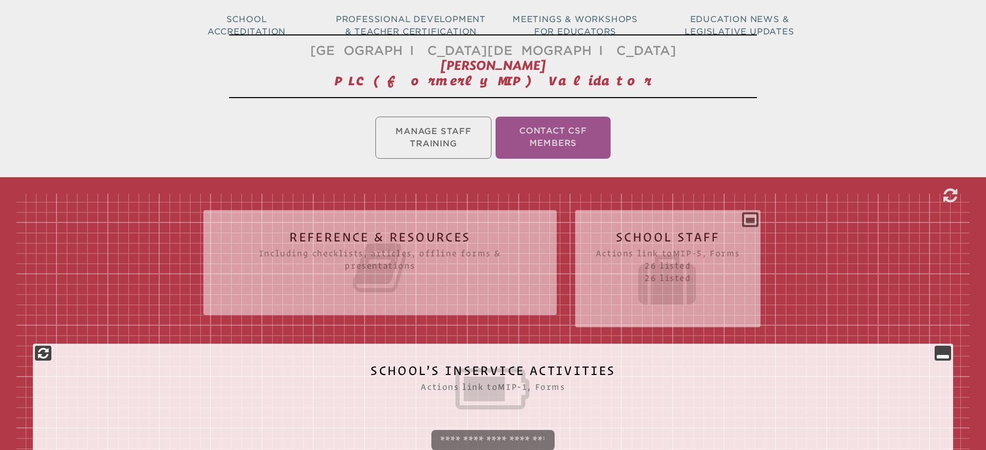
click at [423, 136] on ul "Manage Staff Training Contact CSF Members" at bounding box center [493, 138] width 986 height 46
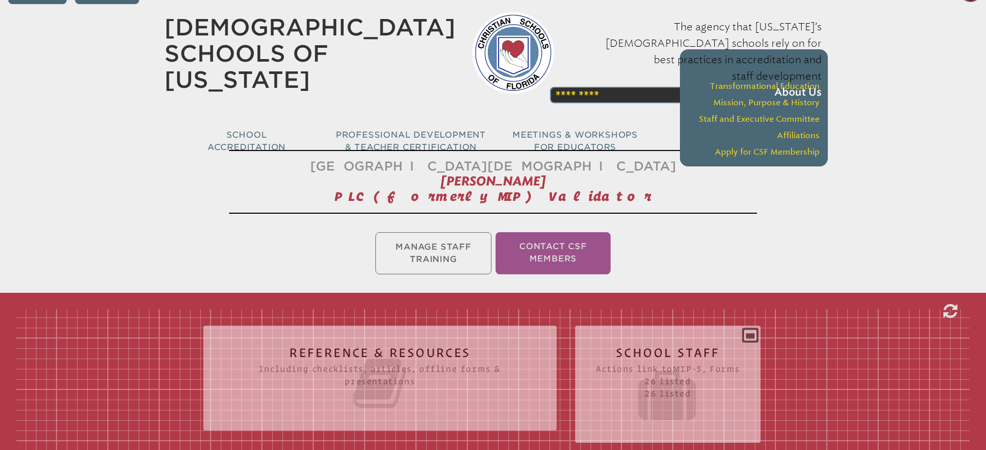
scroll to position [0, 0]
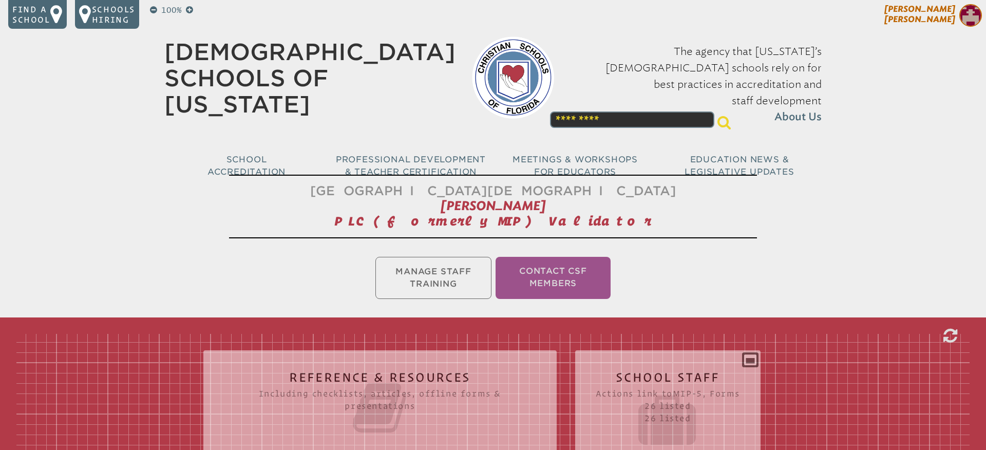
click at [938, 16] on span "[PERSON_NAME]" at bounding box center [920, 14] width 71 height 20
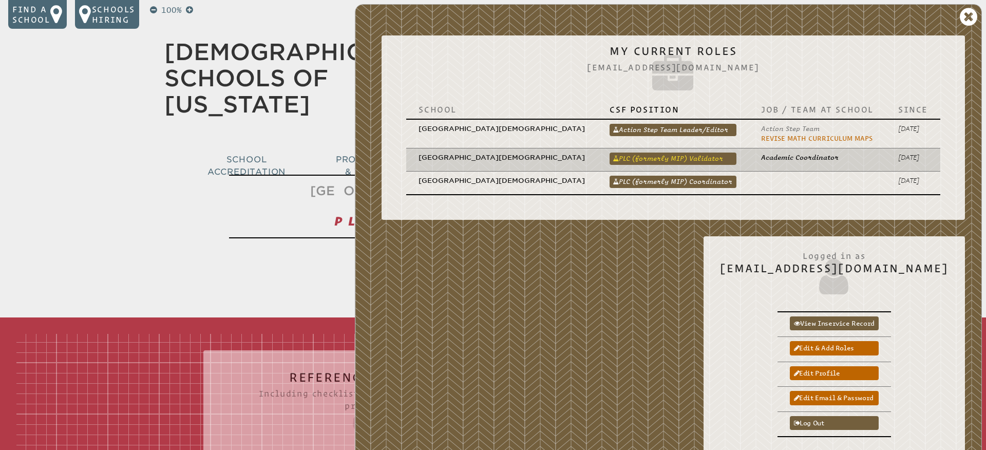
click at [708, 153] on link "PLC (formerly MIP) Validator" at bounding box center [673, 159] width 127 height 12
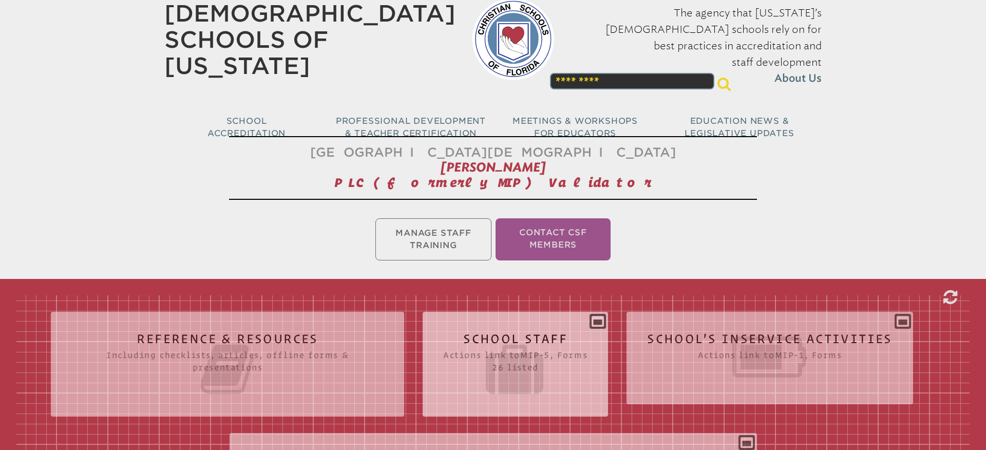
scroll to position [45, 0]
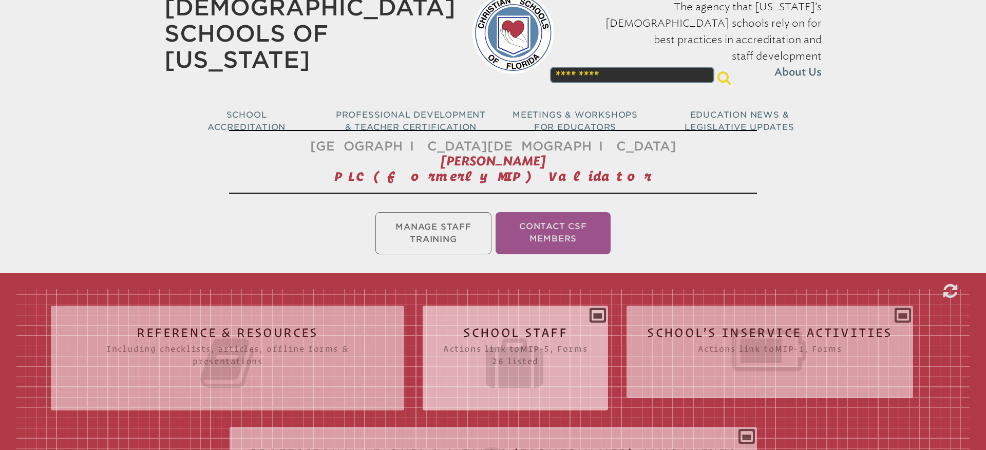
click at [540, 334] on icon at bounding box center [515, 363] width 144 height 58
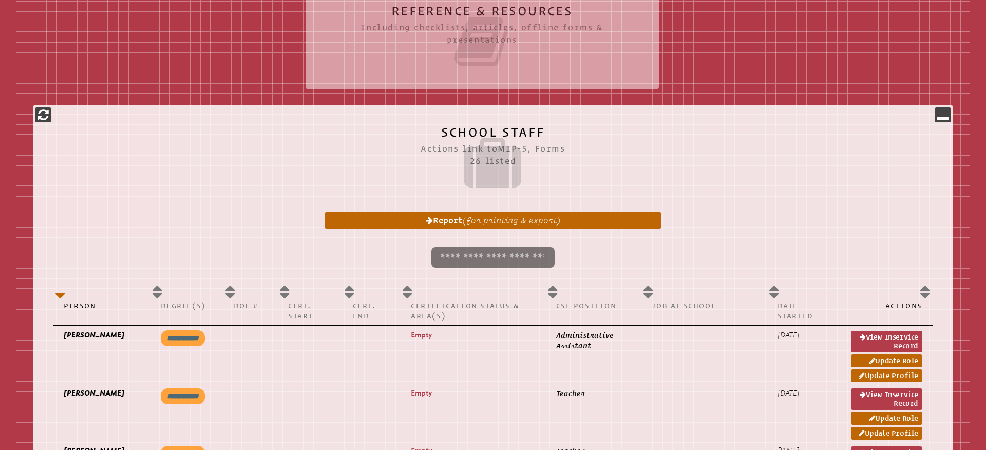
scroll to position [138, 0]
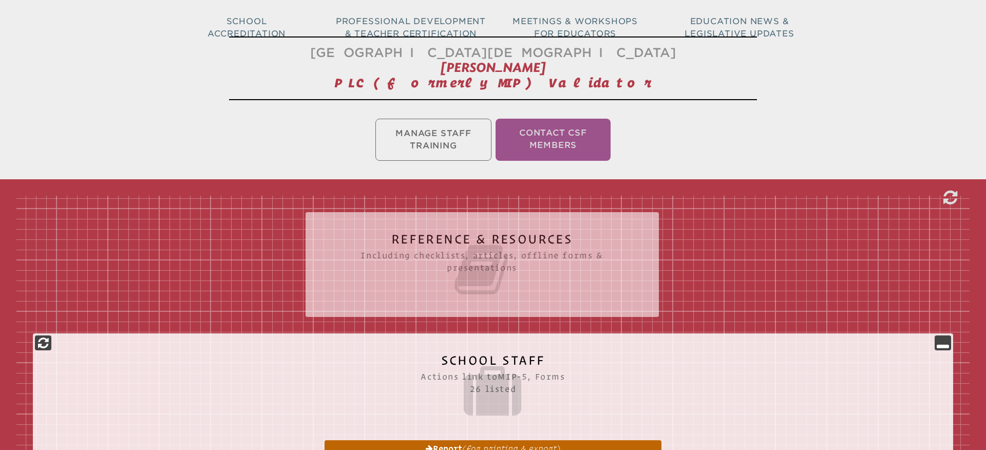
click at [474, 237] on h2 "Reference & Resources Including checklists, articles, offline forms & presentat…" at bounding box center [482, 266] width 312 height 66
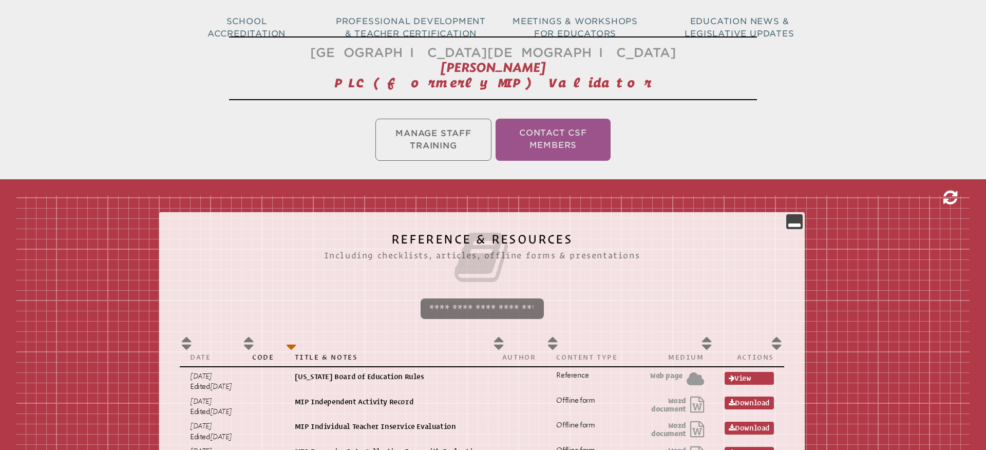
click at [949, 195] on icon at bounding box center [951, 198] width 14 height 16
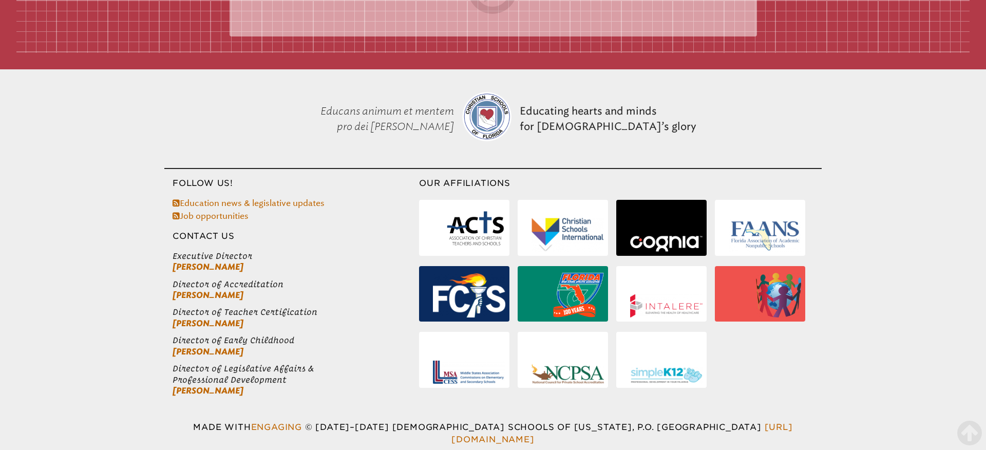
scroll to position [0, 0]
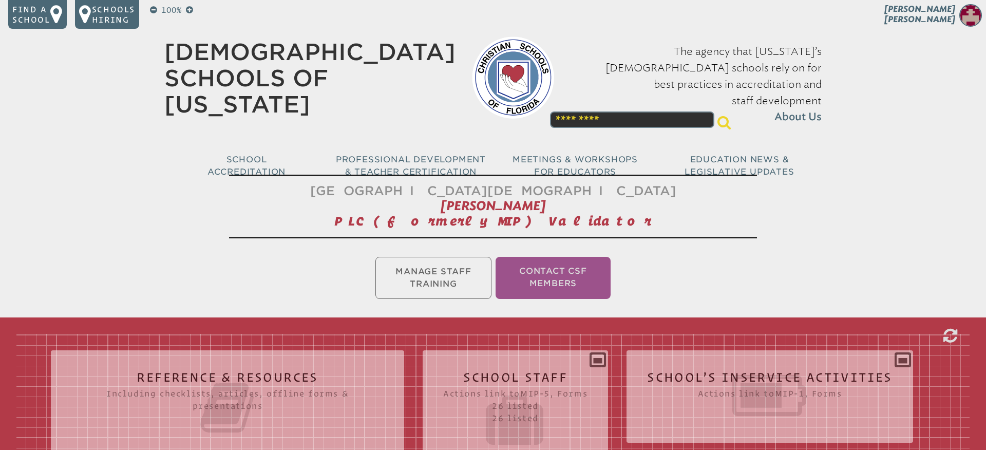
click at [59, 96] on div "100% Find a school Schools Hiring [PERSON_NAME] [PERSON_NAME] My Current Roles …" at bounding box center [493, 97] width 986 height 195
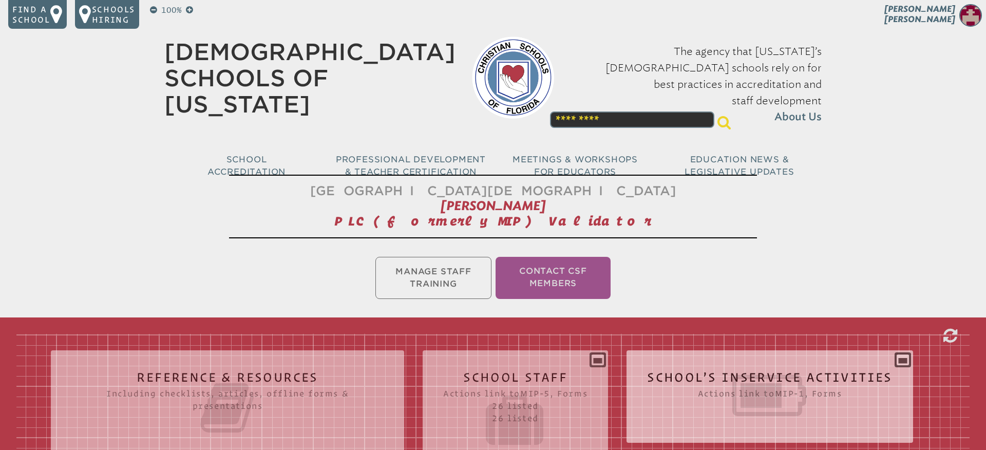
click at [752, 371] on icon at bounding box center [770, 396] width 246 height 58
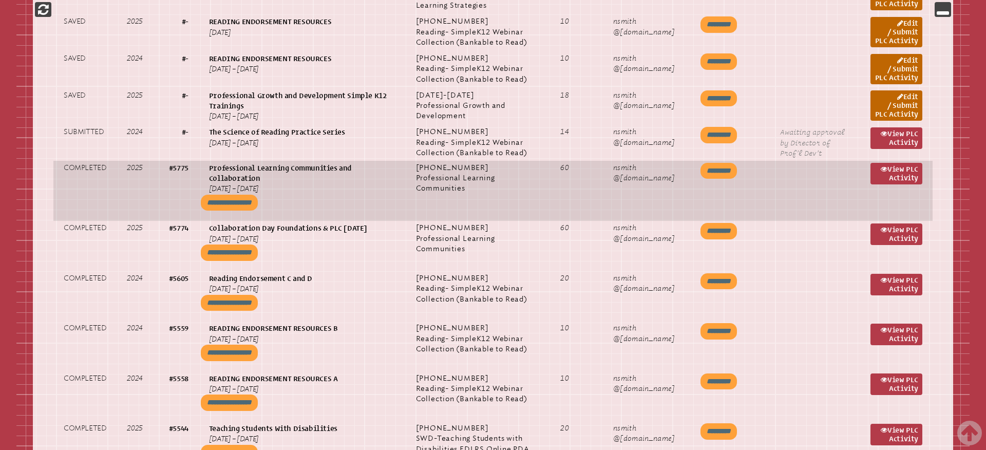
scroll to position [386, 0]
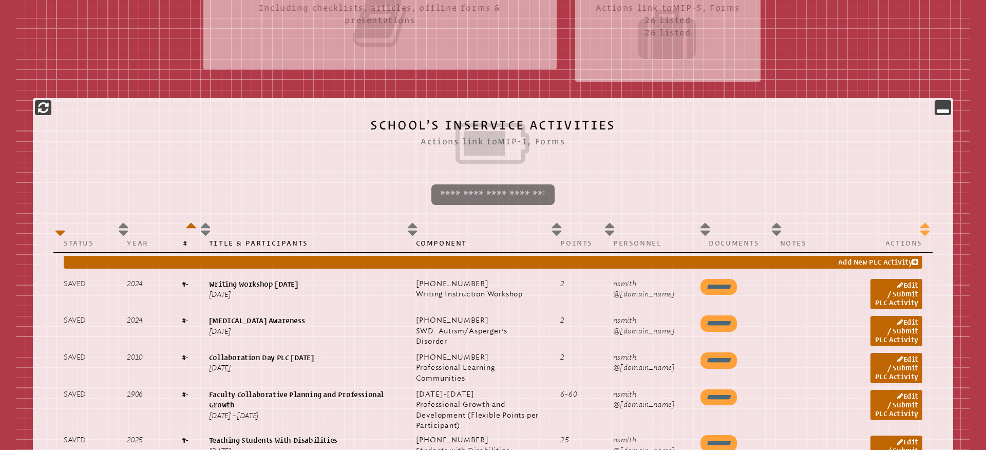
click at [923, 230] on th "Actions" at bounding box center [896, 234] width 72 height 35
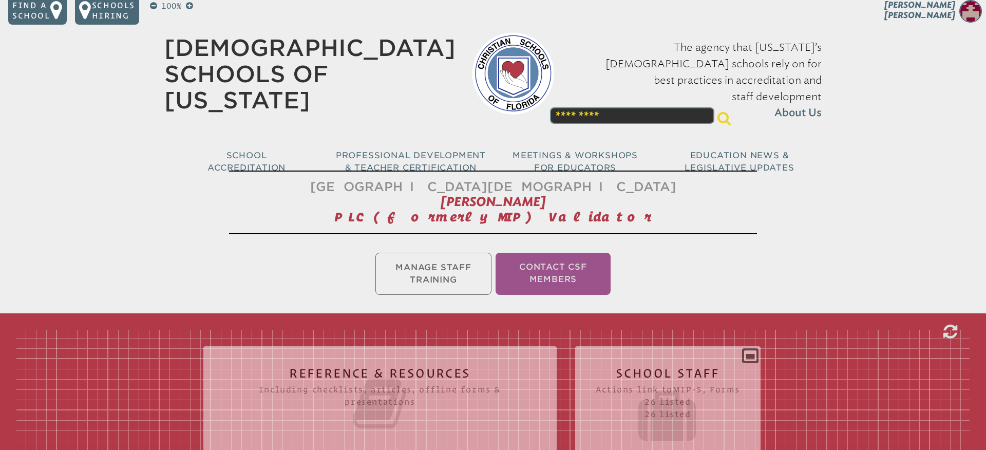
scroll to position [0, 0]
